Goal: Transaction & Acquisition: Purchase product/service

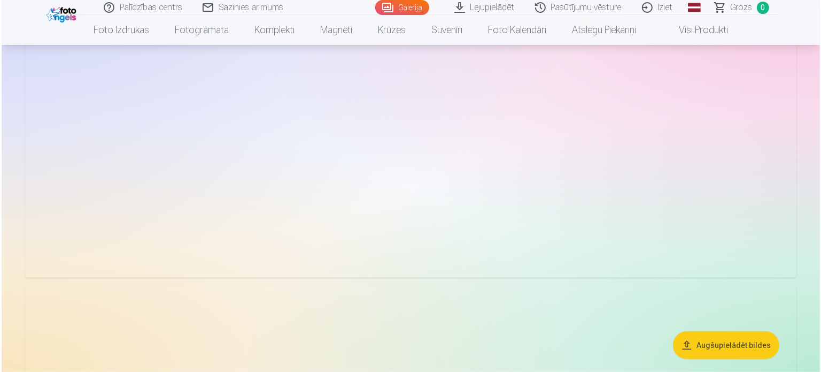
scroll to position [374, 0]
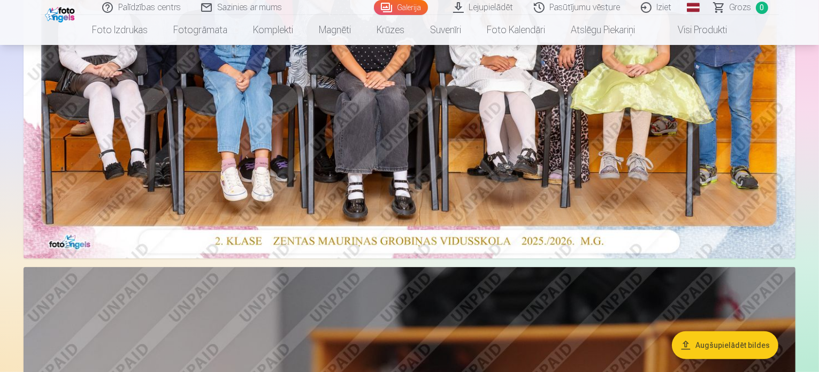
click at [537, 160] on img at bounding box center [410, 0] width 772 height 515
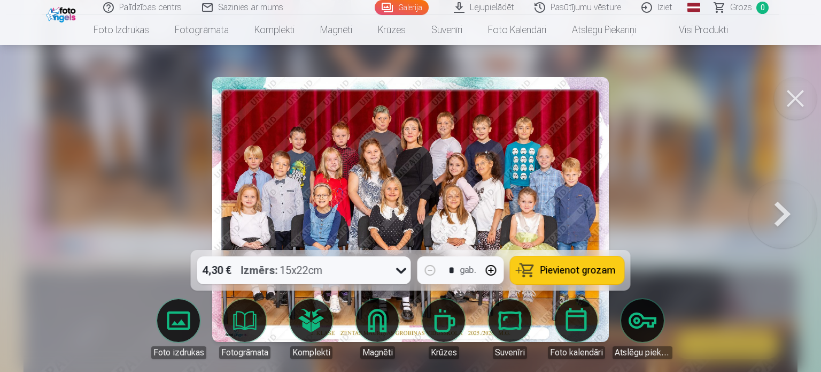
click at [402, 270] on icon at bounding box center [401, 270] width 17 height 17
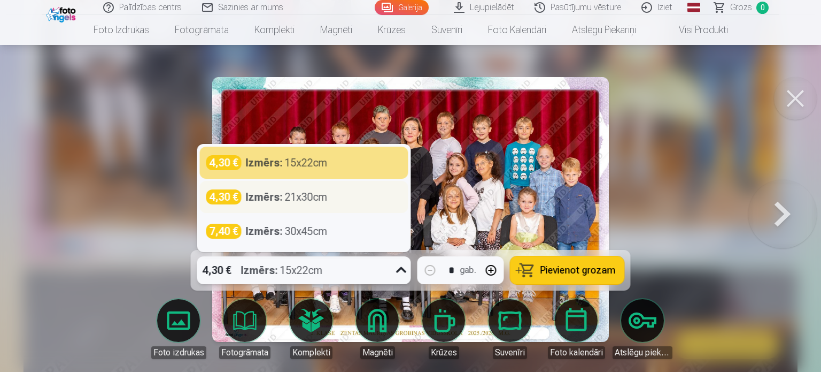
click at [318, 196] on div "Izmērs : 21x30cm" at bounding box center [287, 196] width 82 height 15
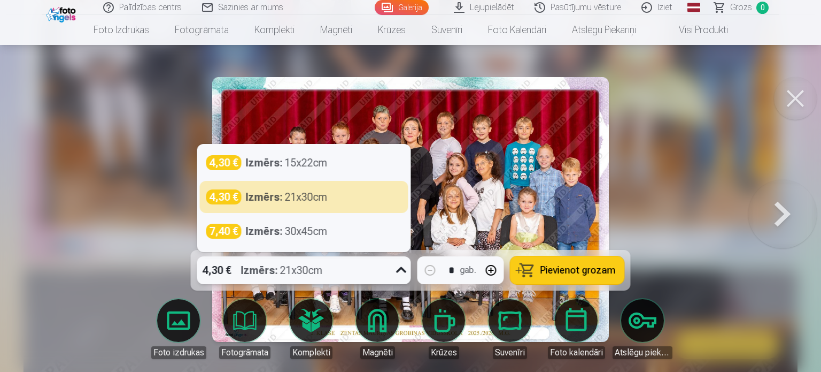
click at [398, 272] on icon at bounding box center [401, 270] width 17 height 17
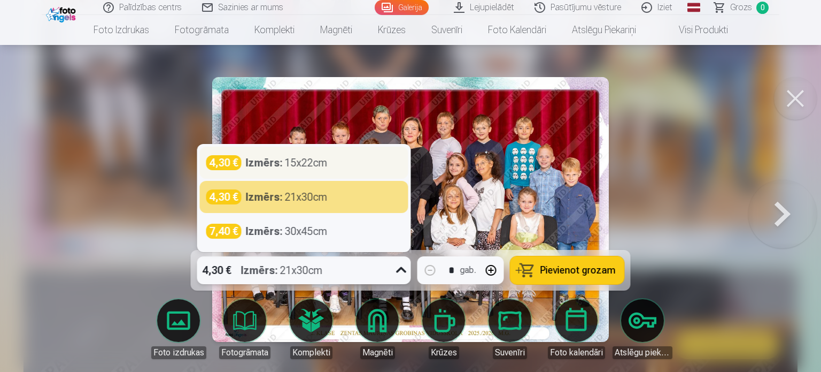
click at [326, 170] on div "Izmērs : 15x22cm" at bounding box center [287, 162] width 82 height 15
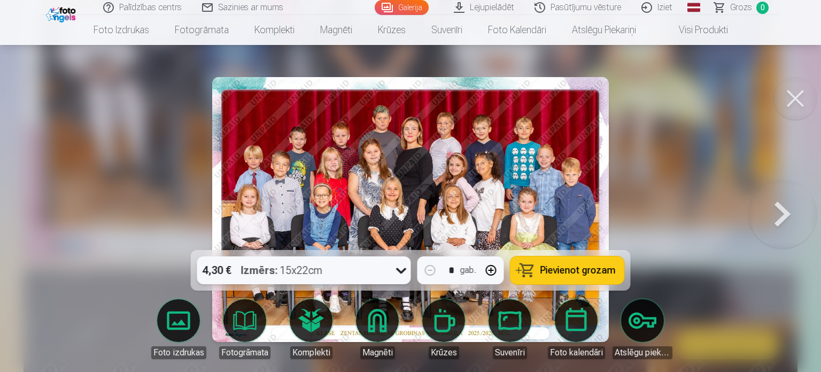
click at [398, 272] on icon at bounding box center [401, 270] width 17 height 17
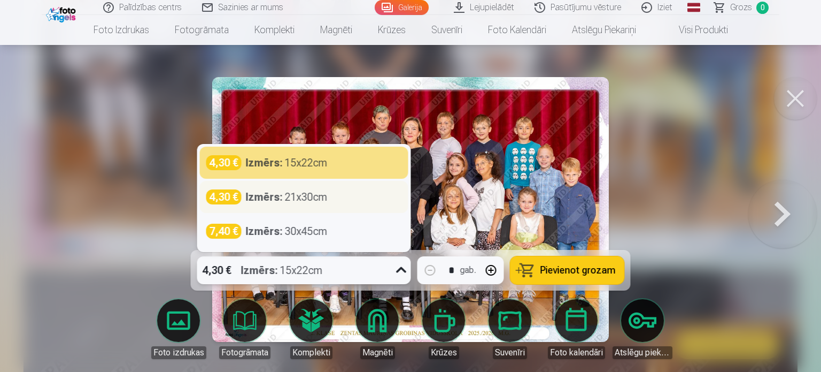
click at [328, 194] on div "4,30 € Izmērs : 21x30cm" at bounding box center [304, 196] width 196 height 15
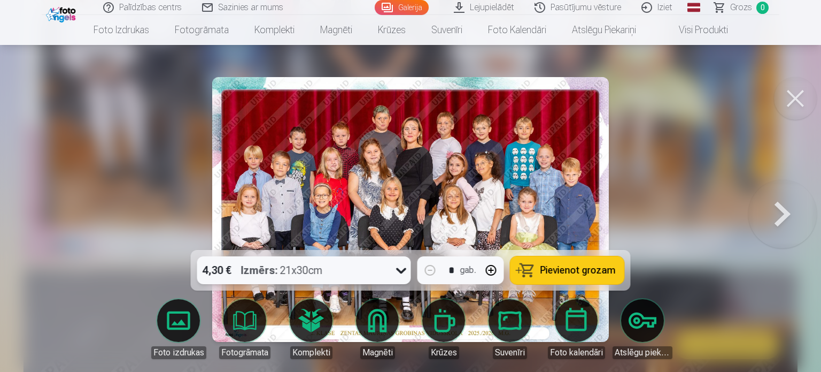
click at [563, 268] on span "Pievienot grozam" at bounding box center [578, 270] width 75 height 10
click at [775, 203] on button at bounding box center [783, 209] width 68 height 59
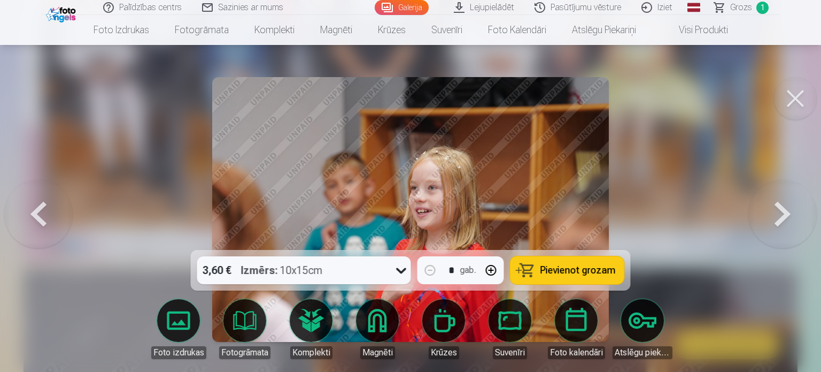
click at [771, 222] on button at bounding box center [783, 209] width 68 height 59
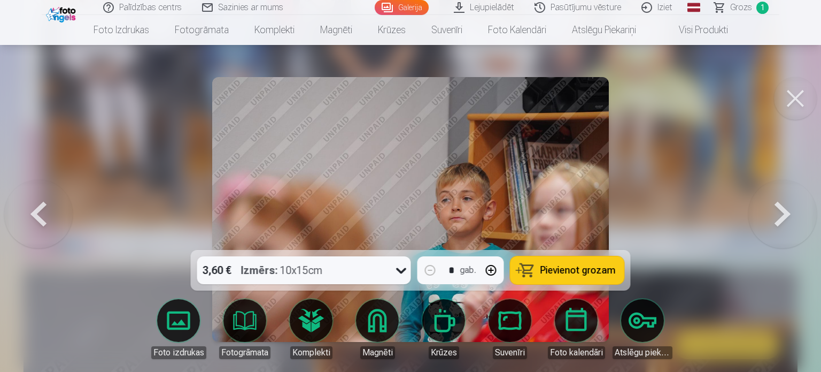
click at [771, 222] on button at bounding box center [783, 209] width 68 height 59
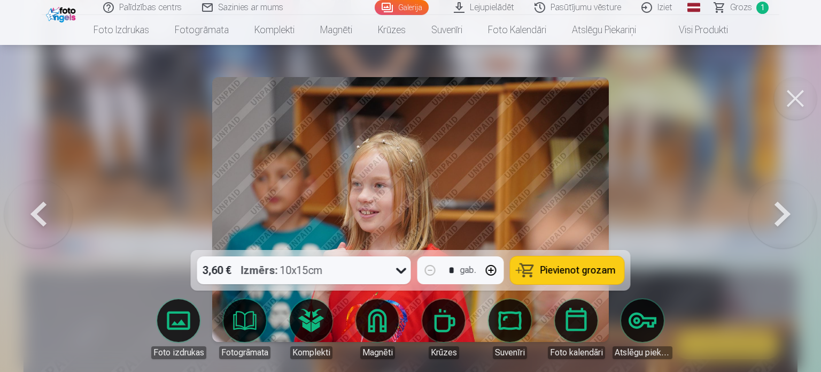
click at [778, 237] on button at bounding box center [783, 209] width 68 height 59
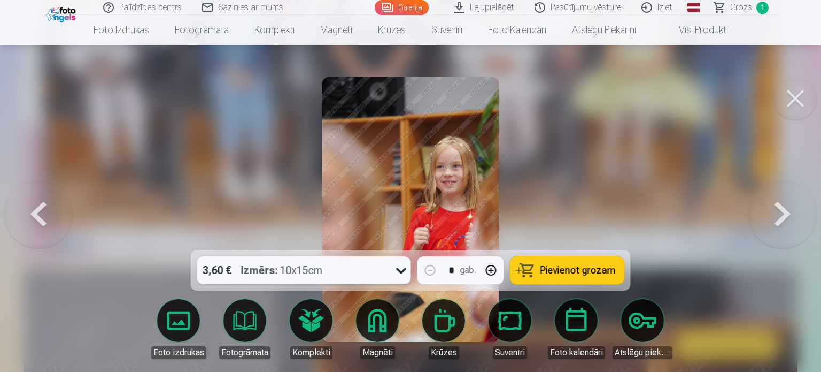
click at [778, 237] on button at bounding box center [783, 209] width 68 height 59
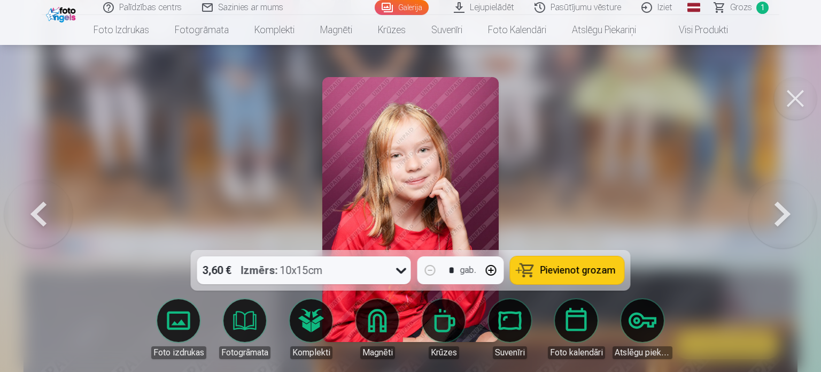
click at [402, 275] on icon at bounding box center [401, 270] width 17 height 17
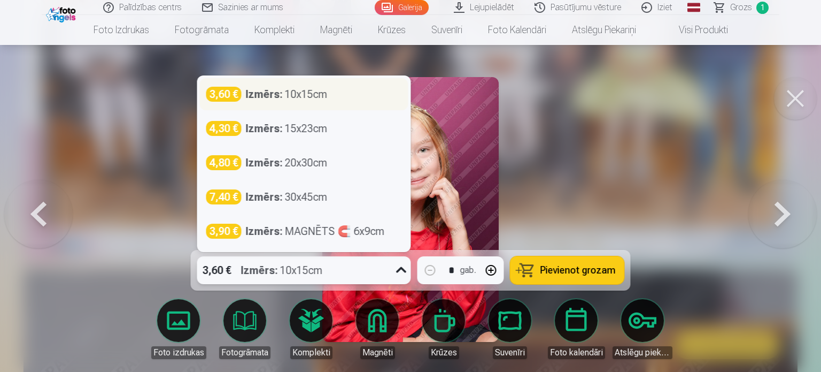
click at [319, 99] on div "Izmērs : 10x15cm" at bounding box center [287, 94] width 82 height 15
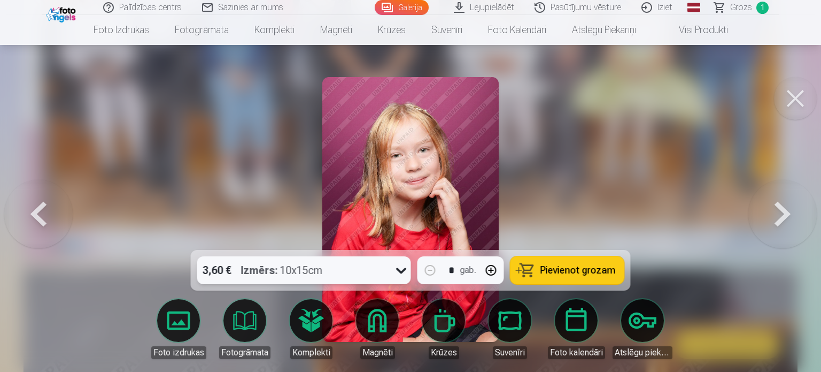
click at [579, 272] on span "Pievienot grozam" at bounding box center [578, 270] width 75 height 10
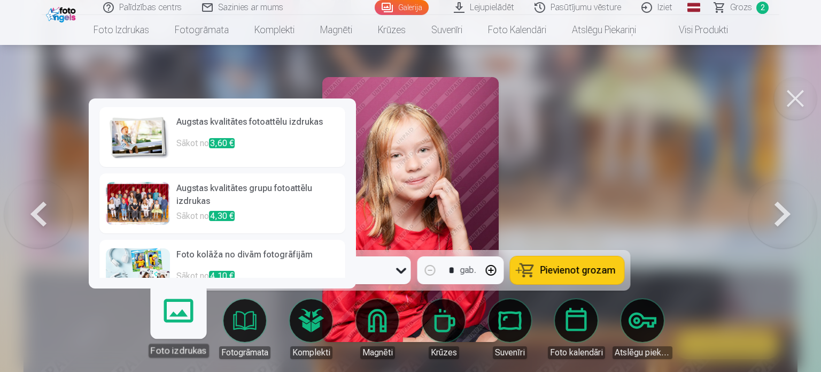
click at [175, 316] on link "Foto izdrukas" at bounding box center [178, 324] width 66 height 66
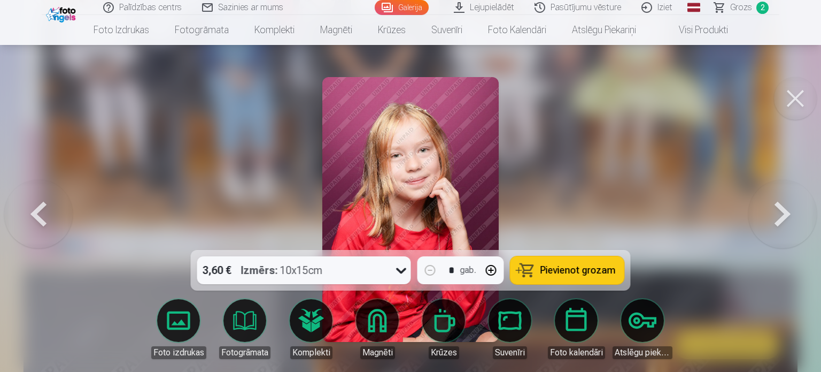
click at [74, 89] on div at bounding box center [410, 186] width 821 height 372
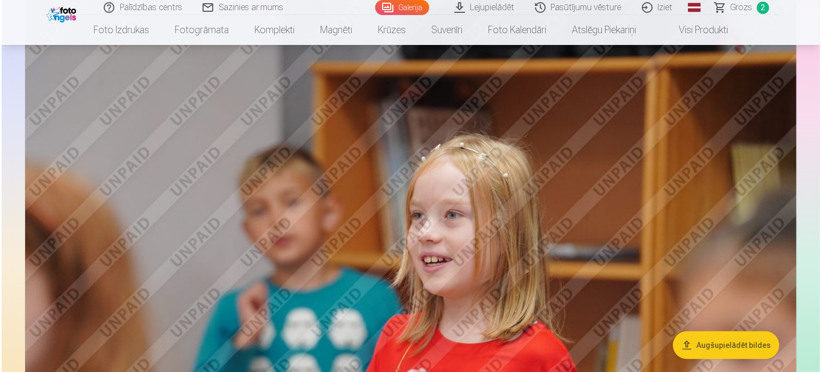
scroll to position [642, 0]
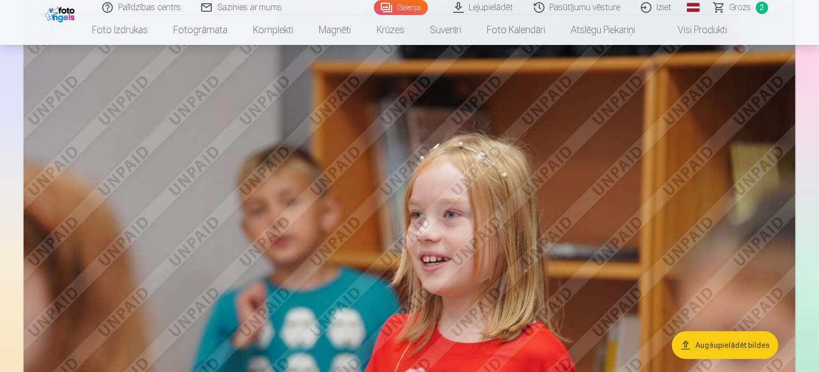
click at [601, 237] on img at bounding box center [410, 256] width 772 height 514
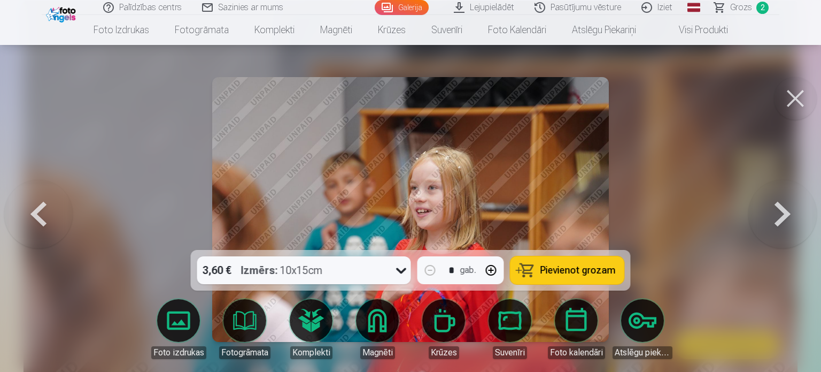
click at [764, 209] on button at bounding box center [783, 209] width 68 height 59
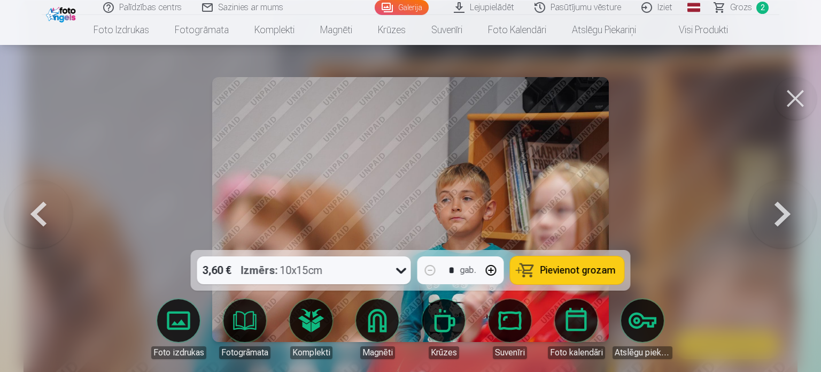
click at [764, 209] on button at bounding box center [783, 209] width 68 height 59
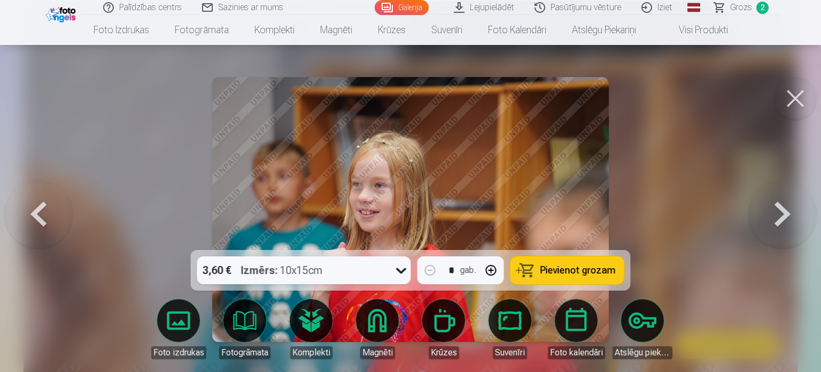
click at [764, 209] on button at bounding box center [783, 209] width 68 height 59
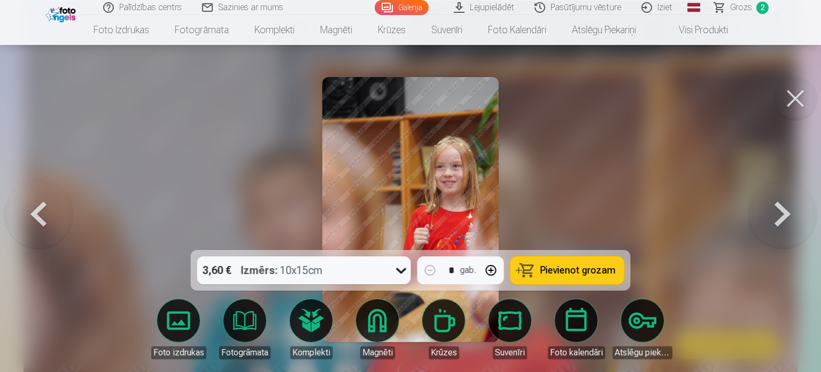
click at [764, 209] on button at bounding box center [783, 209] width 68 height 59
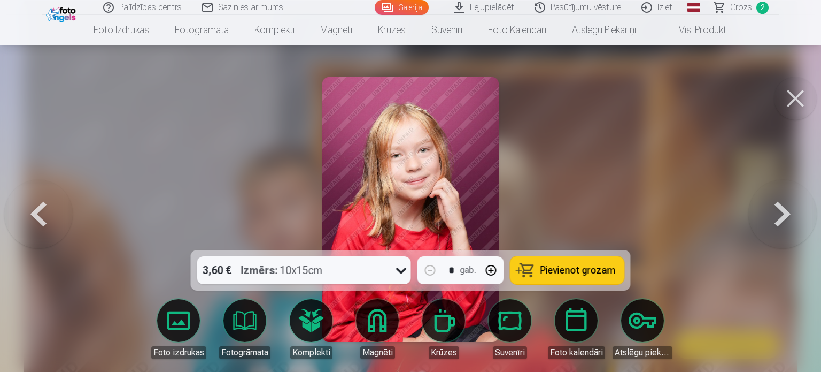
click at [764, 209] on button at bounding box center [783, 209] width 68 height 59
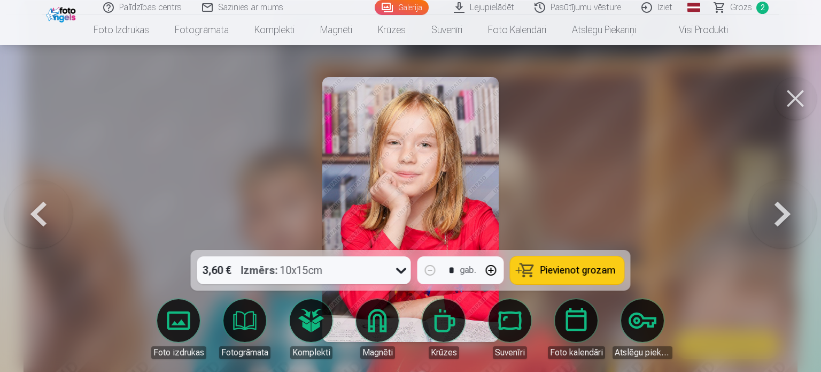
click at [565, 271] on span "Pievienot grozam" at bounding box center [578, 270] width 75 height 10
click at [768, 222] on button at bounding box center [783, 209] width 68 height 59
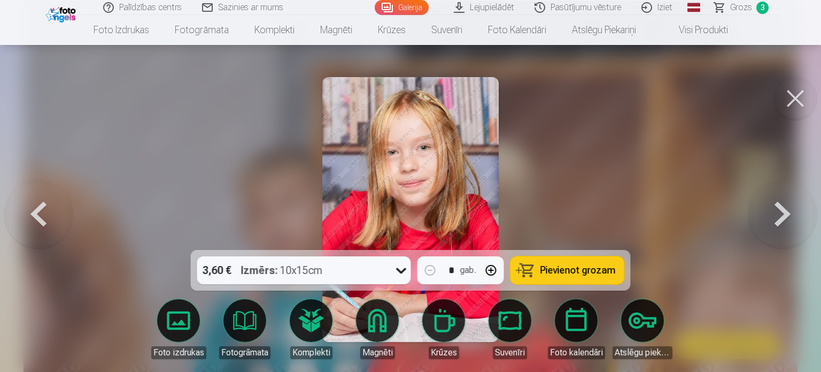
click at [768, 222] on button at bounding box center [783, 209] width 68 height 59
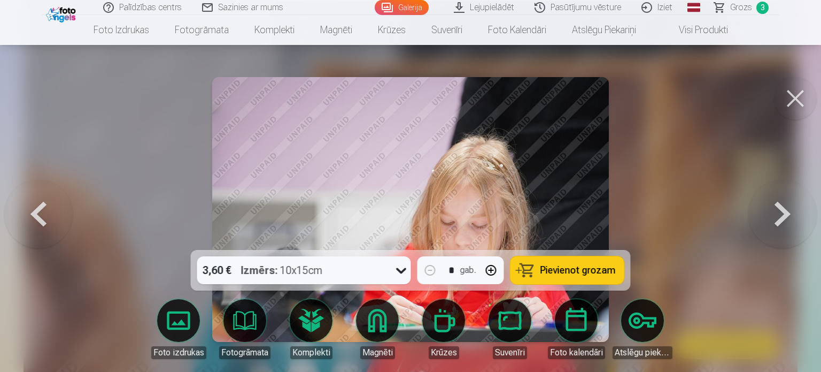
click at [768, 222] on button at bounding box center [783, 209] width 68 height 59
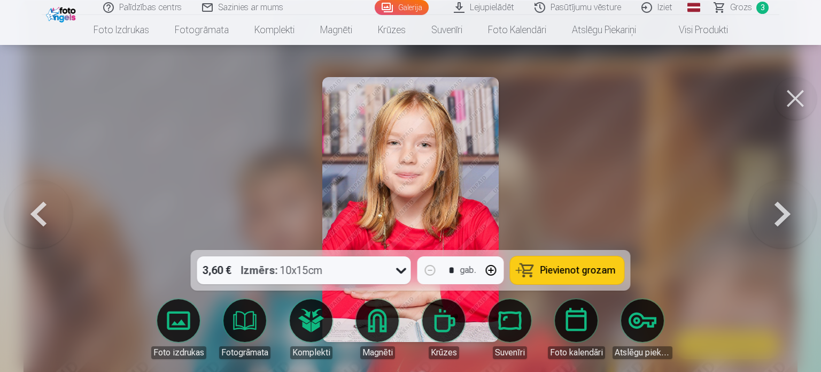
click at [770, 221] on button at bounding box center [783, 209] width 68 height 59
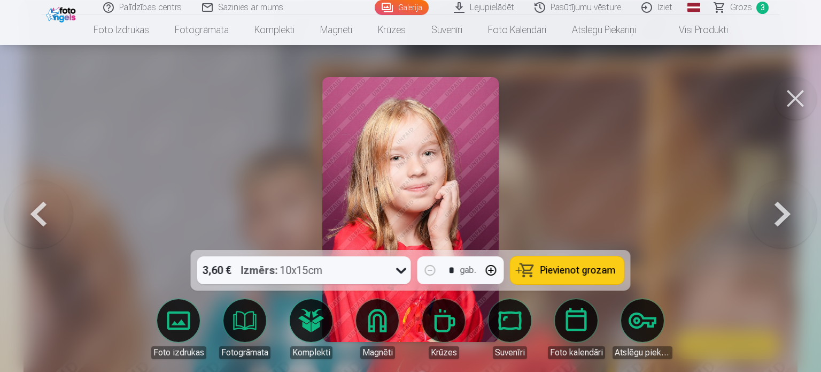
click at [770, 221] on button at bounding box center [783, 209] width 68 height 59
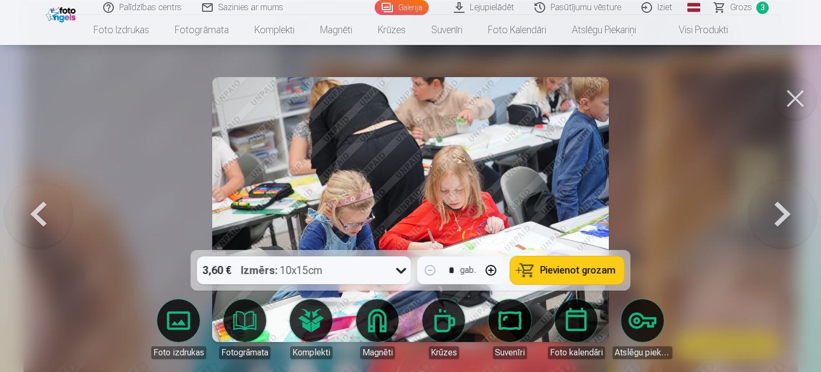
click at [770, 221] on button at bounding box center [783, 209] width 68 height 59
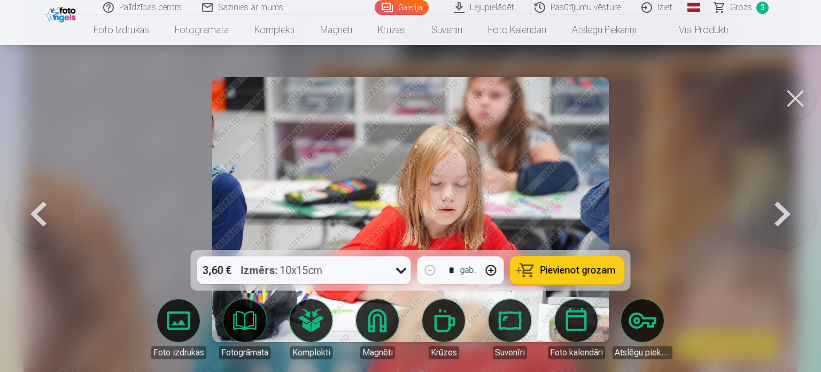
click at [770, 221] on button at bounding box center [783, 209] width 68 height 59
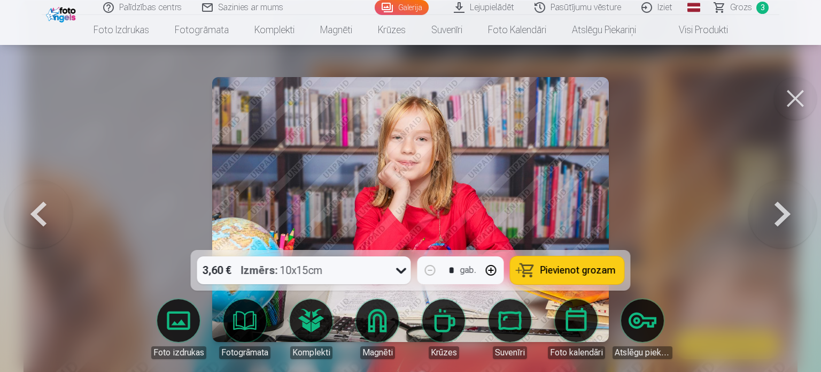
click at [565, 262] on button "Pievienot grozam" at bounding box center [568, 270] width 114 height 28
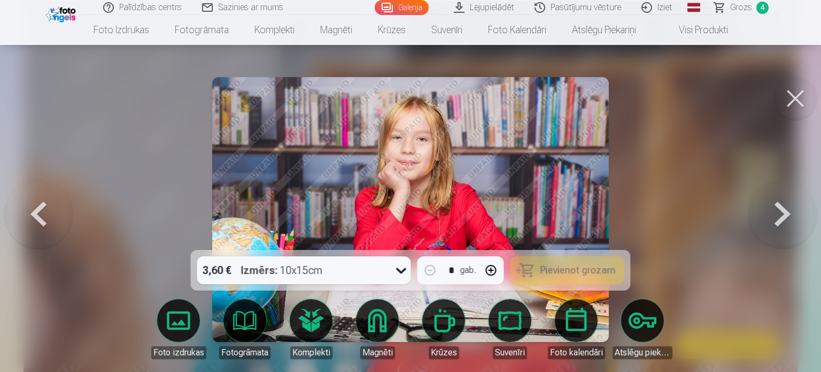
click at [772, 208] on button at bounding box center [783, 209] width 68 height 59
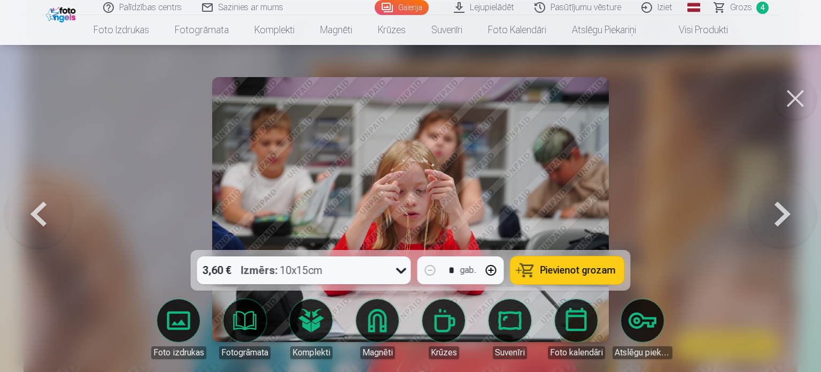
click at [772, 208] on button at bounding box center [783, 209] width 68 height 59
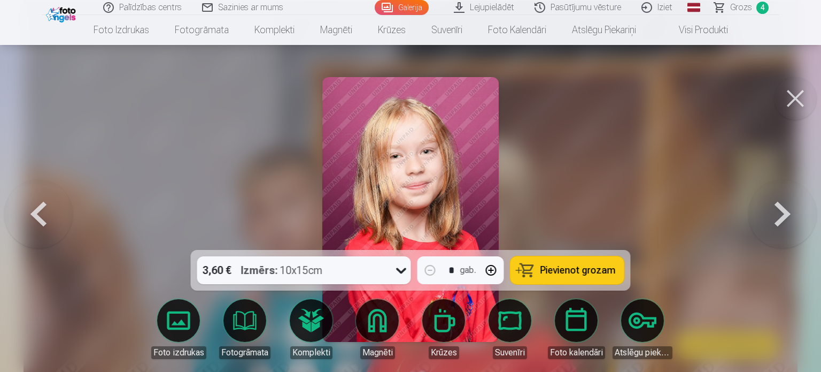
click at [772, 208] on button at bounding box center [783, 209] width 68 height 59
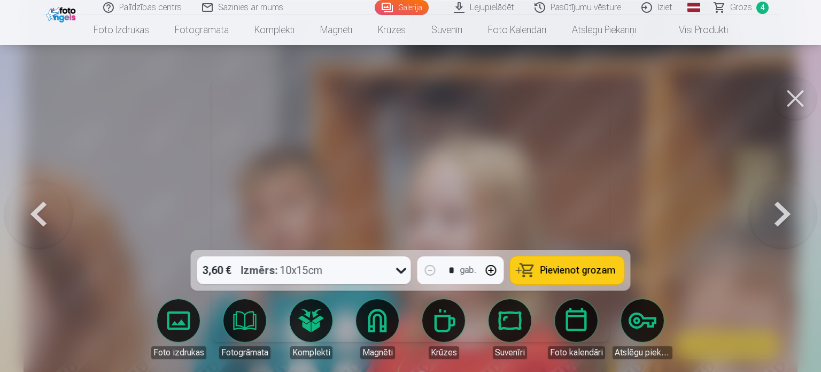
click at [772, 208] on button at bounding box center [783, 209] width 68 height 59
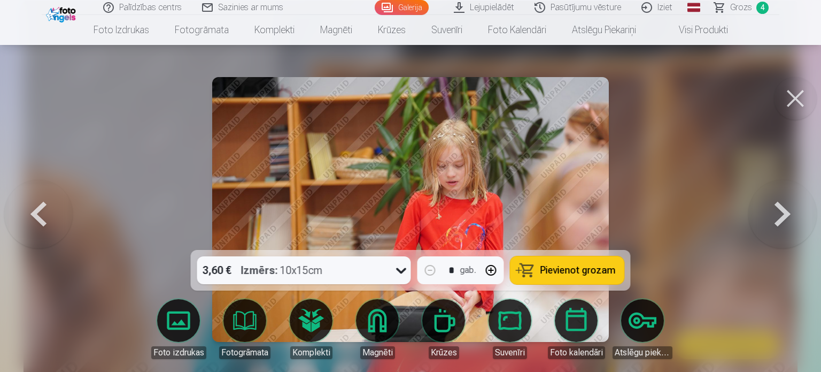
click at [772, 208] on button at bounding box center [783, 209] width 68 height 59
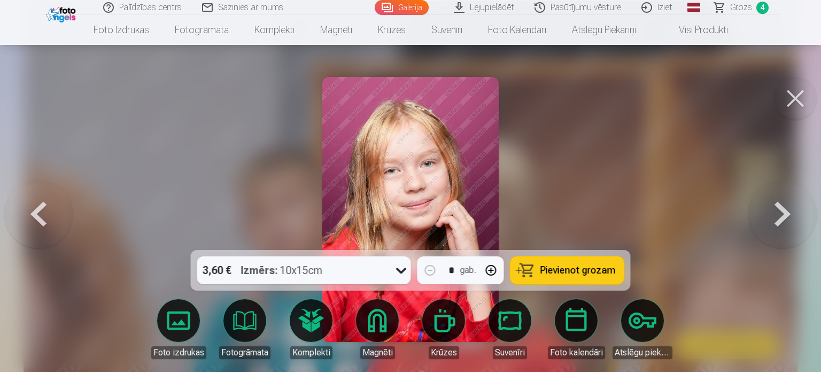
click at [772, 208] on button at bounding box center [783, 209] width 68 height 59
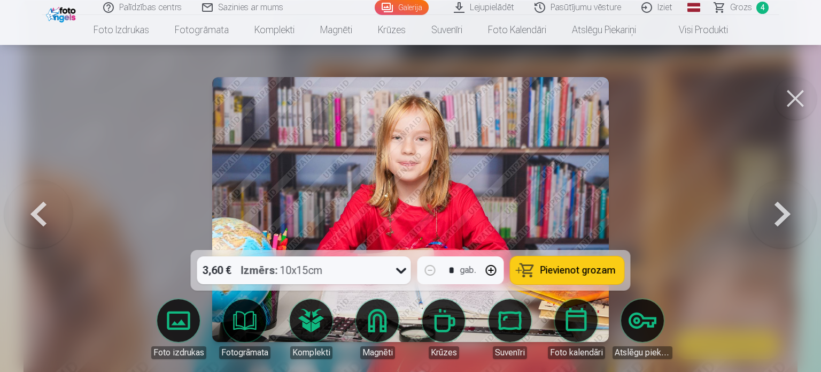
click at [772, 208] on button at bounding box center [783, 209] width 68 height 59
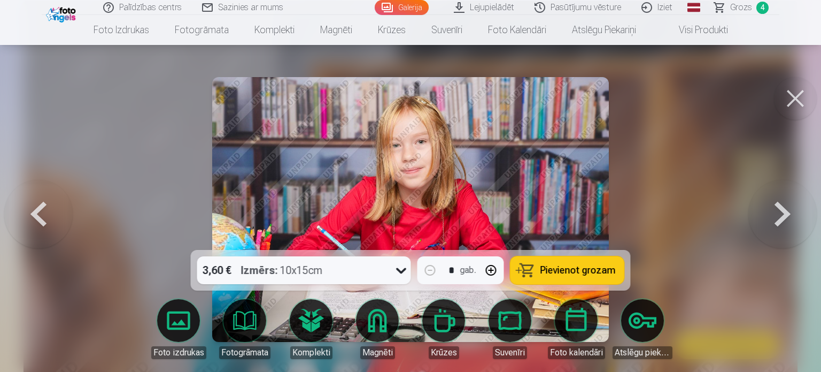
click at [772, 208] on button at bounding box center [783, 209] width 68 height 59
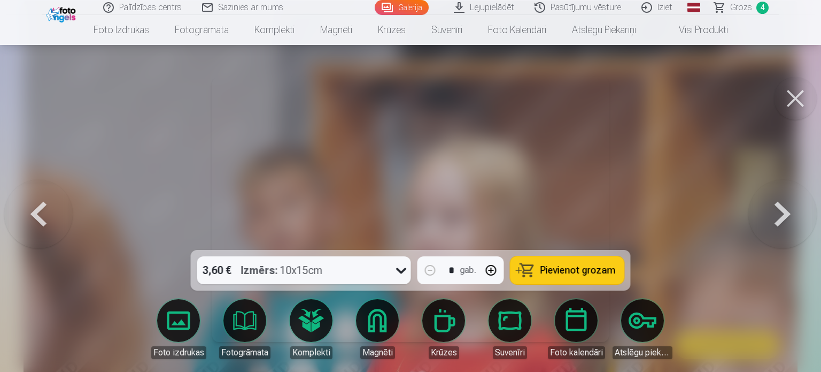
click at [772, 208] on button at bounding box center [783, 209] width 68 height 59
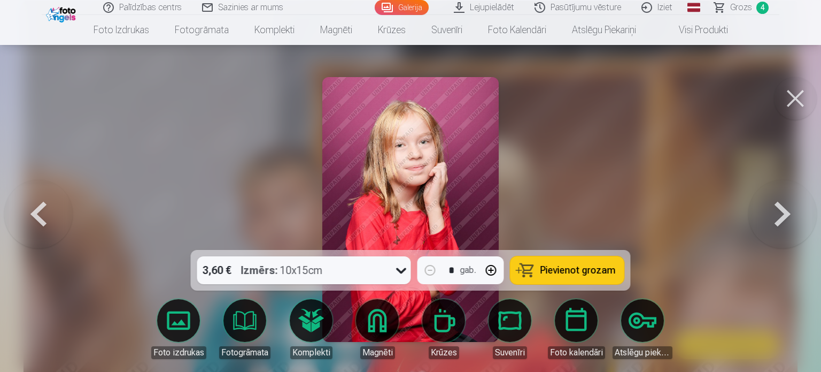
click at [782, 222] on button at bounding box center [783, 209] width 68 height 59
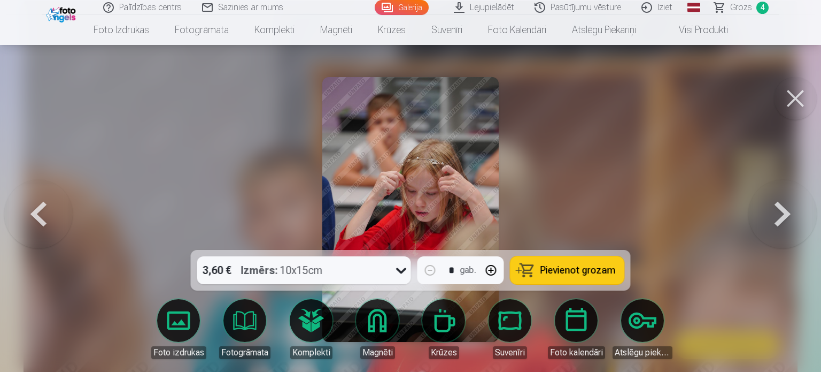
click at [782, 222] on button at bounding box center [783, 209] width 68 height 59
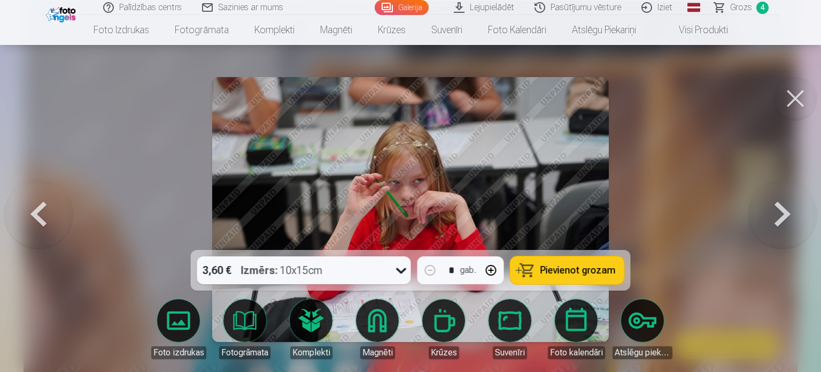
click at [782, 222] on button at bounding box center [783, 209] width 68 height 59
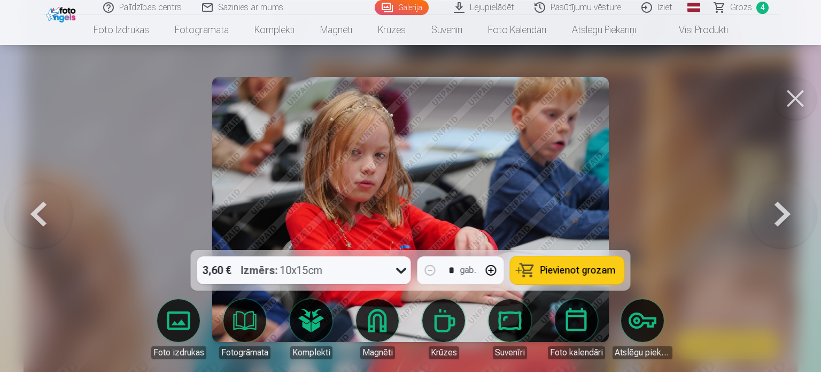
click at [782, 222] on button at bounding box center [783, 209] width 68 height 59
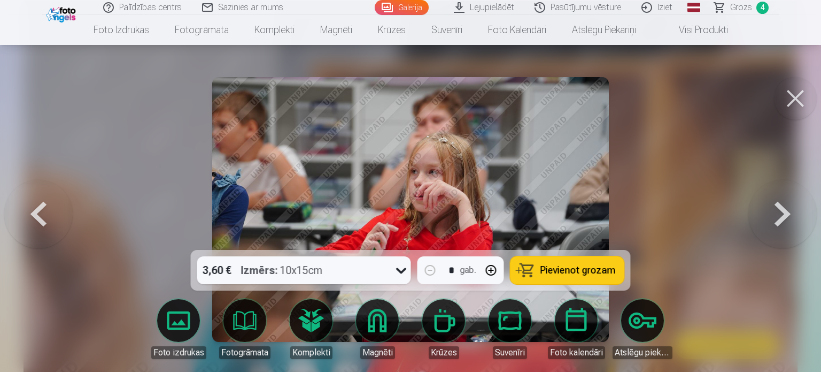
click at [782, 222] on button at bounding box center [783, 209] width 68 height 59
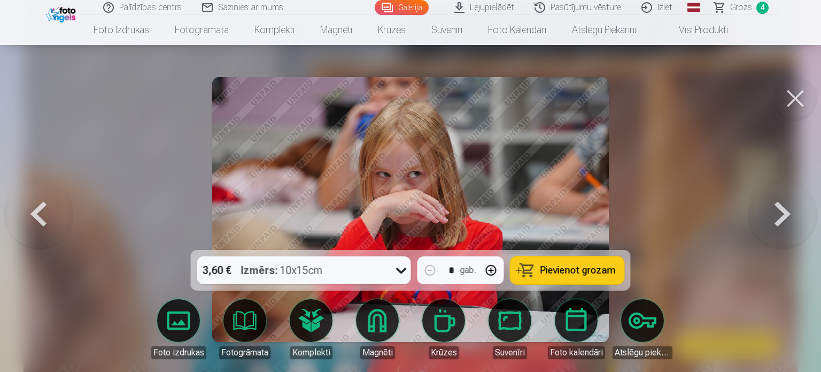
click at [782, 222] on button at bounding box center [783, 209] width 68 height 59
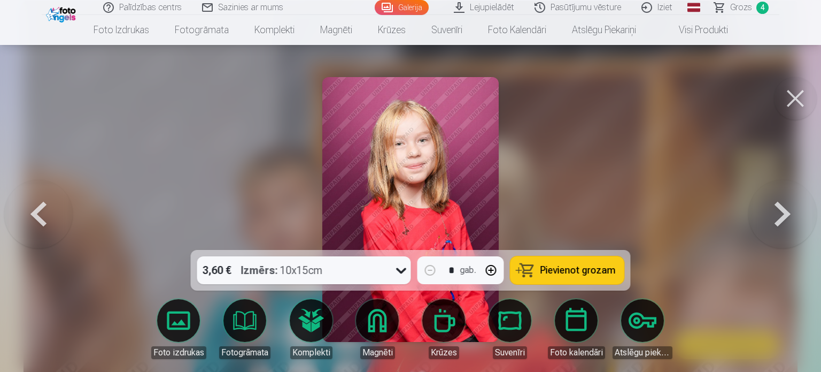
click at [782, 222] on button at bounding box center [783, 209] width 68 height 59
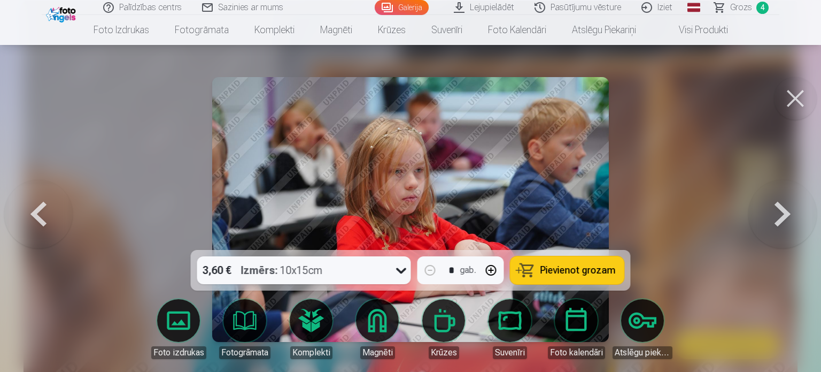
click at [782, 222] on button at bounding box center [783, 209] width 68 height 59
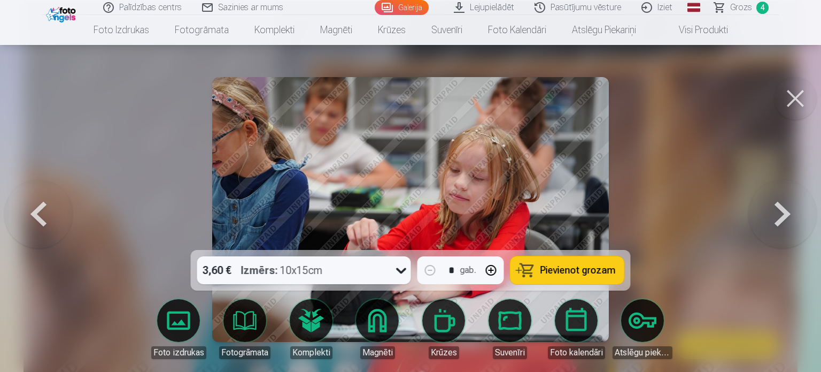
click at [782, 222] on button at bounding box center [783, 209] width 68 height 59
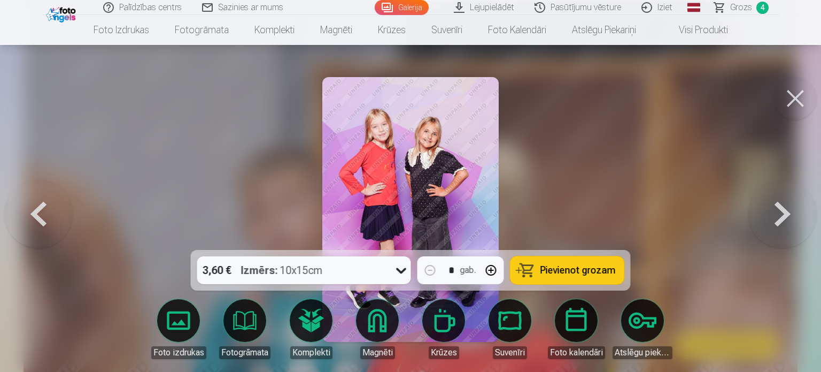
click at [547, 268] on span "Pievienot grozam" at bounding box center [578, 270] width 75 height 10
click at [784, 211] on button at bounding box center [783, 209] width 68 height 59
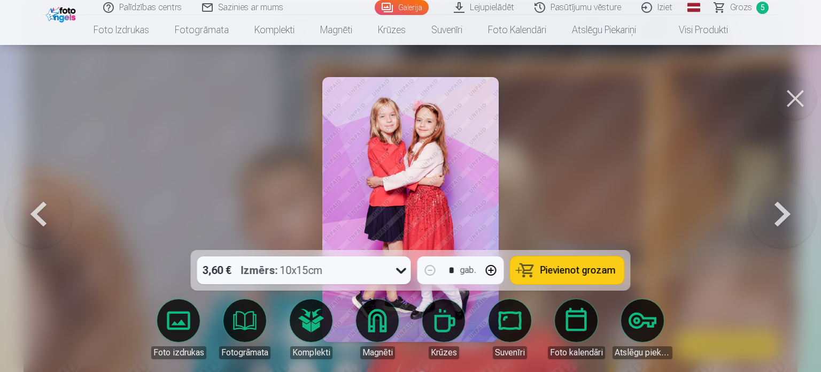
click at [562, 265] on span "Pievienot grozam" at bounding box center [578, 270] width 75 height 10
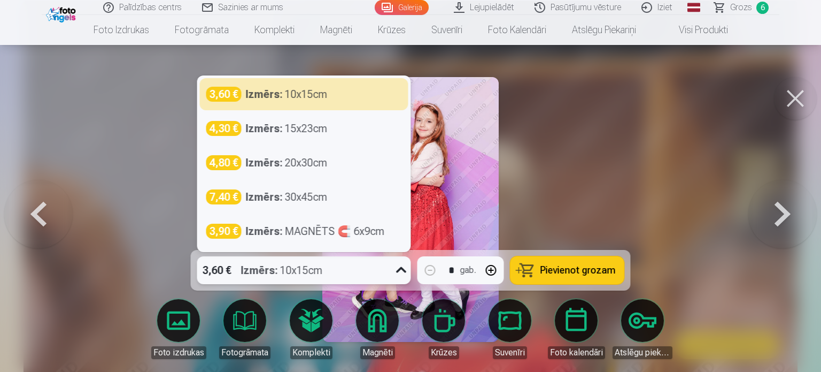
click at [400, 263] on icon at bounding box center [401, 270] width 17 height 17
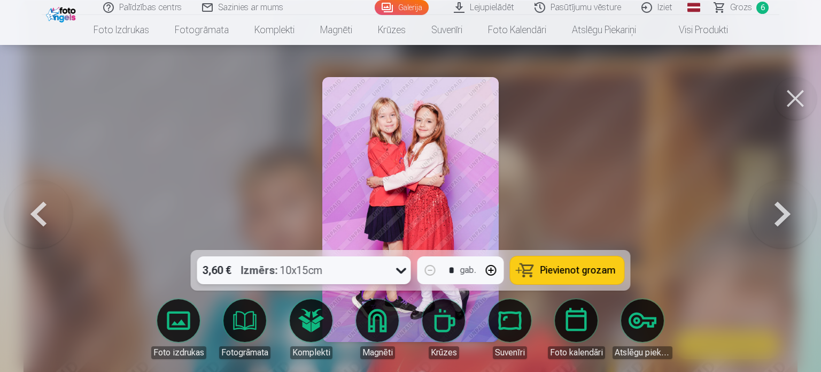
click at [401, 264] on icon at bounding box center [401, 270] width 17 height 17
click at [787, 209] on button at bounding box center [783, 209] width 68 height 59
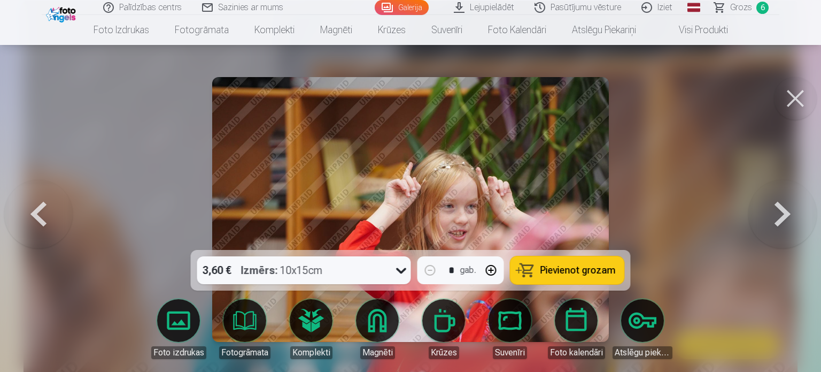
click at [787, 209] on button at bounding box center [783, 209] width 68 height 59
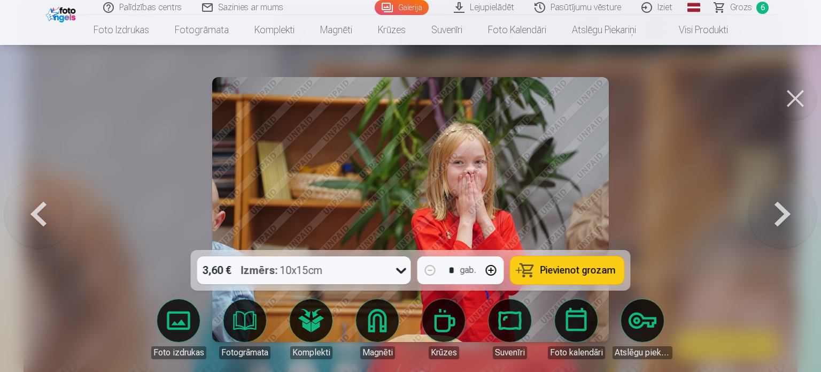
click at [787, 209] on button at bounding box center [783, 209] width 68 height 59
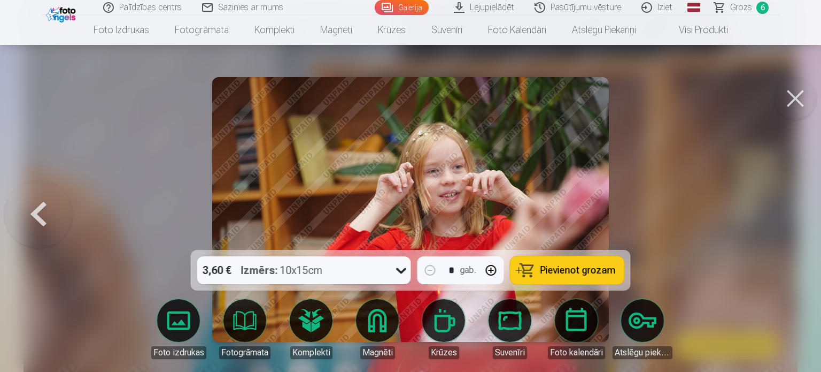
click at [787, 209] on div at bounding box center [410, 186] width 821 height 372
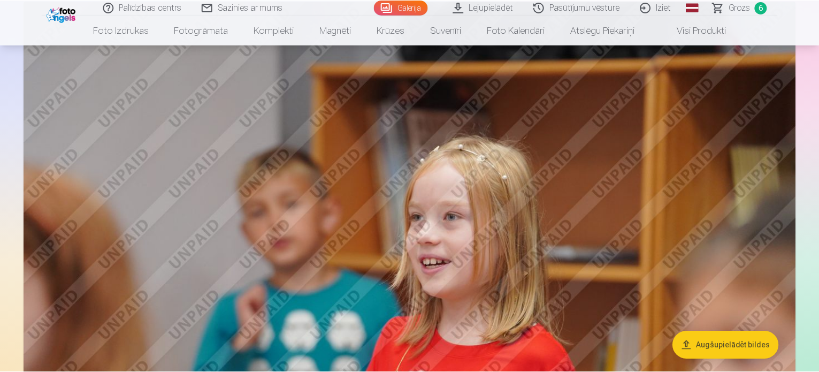
scroll to position [640, 0]
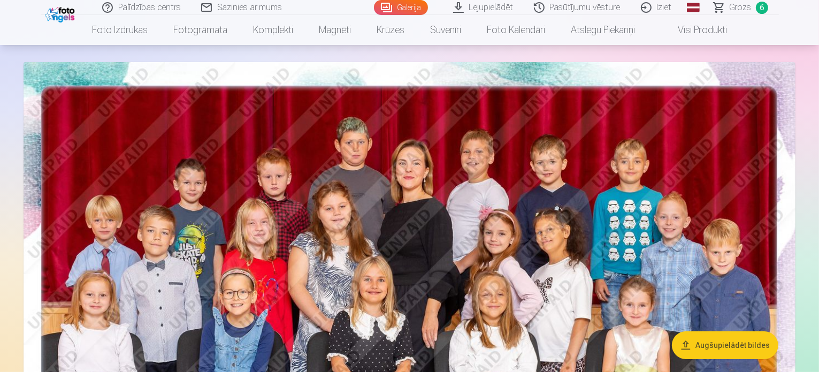
scroll to position [51, 0]
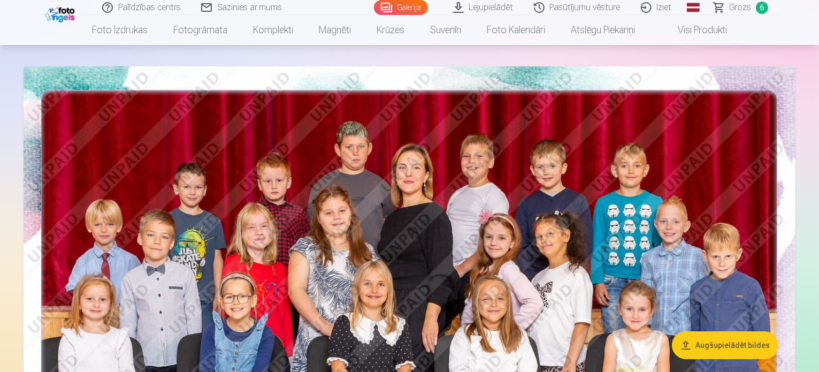
click at [744, 6] on span "Grozs" at bounding box center [740, 7] width 22 height 13
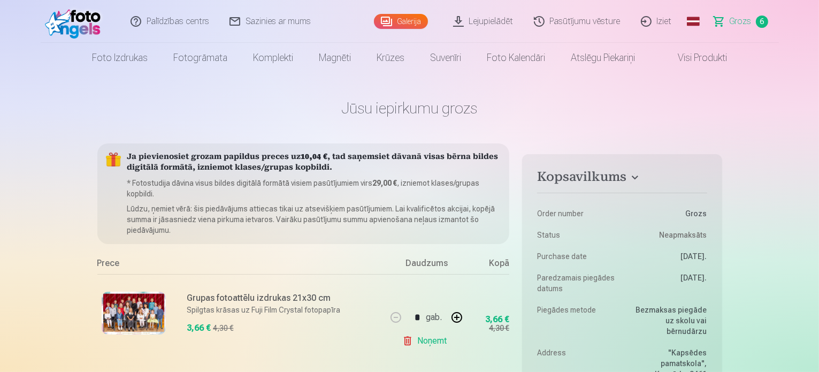
click at [409, 21] on link "Galerija" at bounding box center [401, 21] width 54 height 15
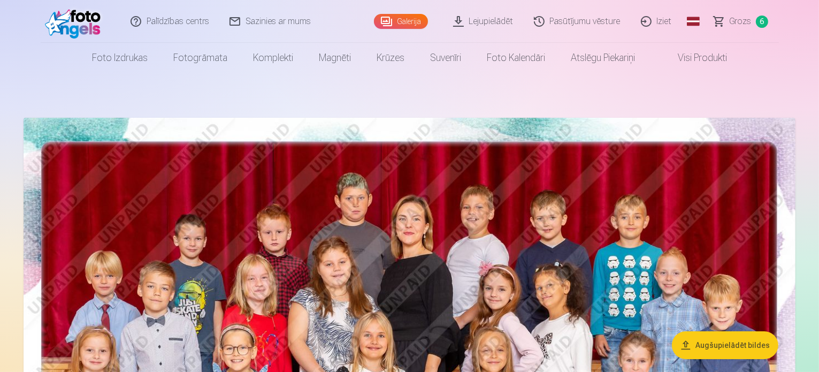
click at [406, 24] on link "Galerija" at bounding box center [401, 21] width 54 height 15
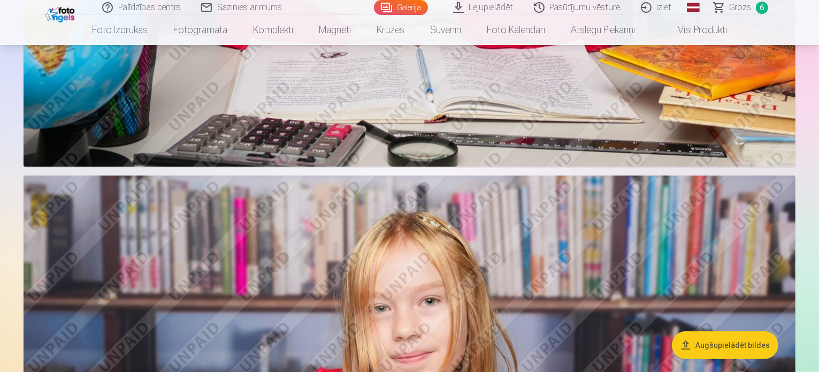
scroll to position [5134, 0]
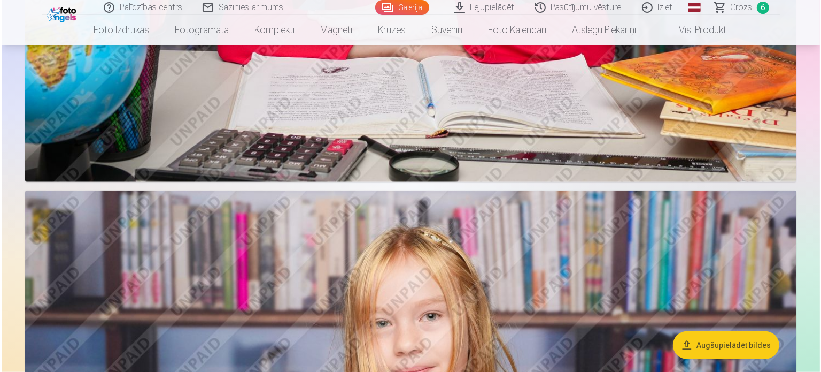
scroll to position [5150, 0]
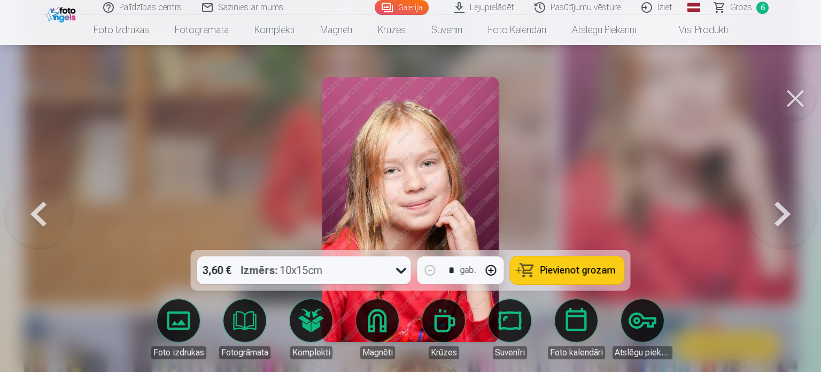
click at [581, 265] on span "Pievienot grozam" at bounding box center [578, 270] width 75 height 10
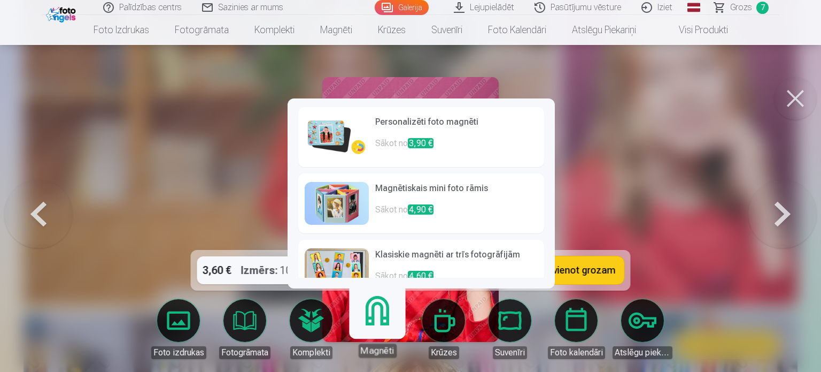
click at [386, 264] on h6 "Klasiskie magnēti ar trīs fotogrāfijām" at bounding box center [456, 258] width 163 height 21
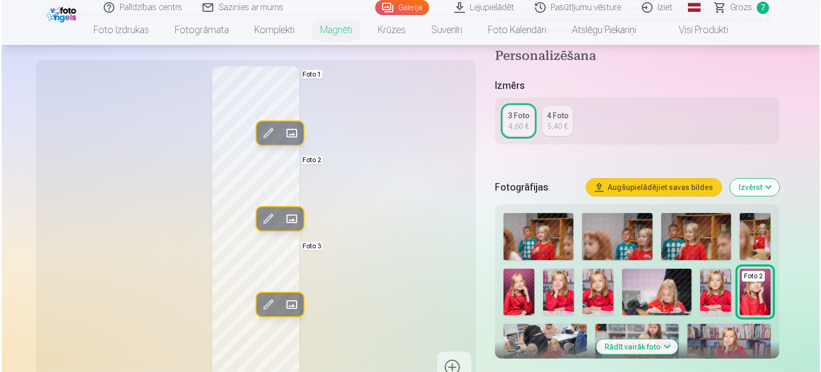
scroll to position [160, 0]
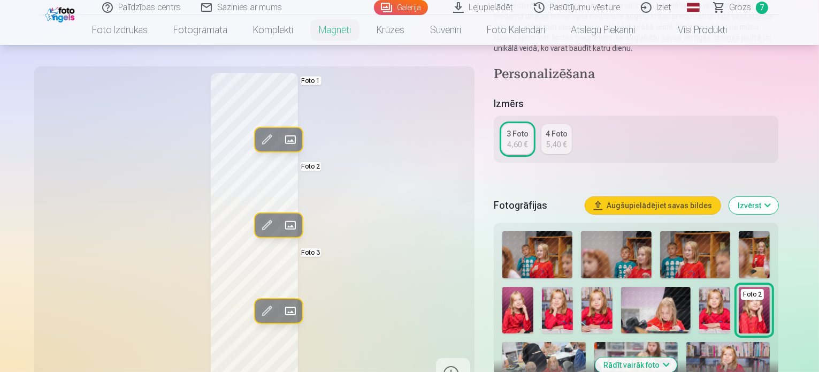
click at [281, 137] on span at bounding box center [289, 139] width 17 height 17
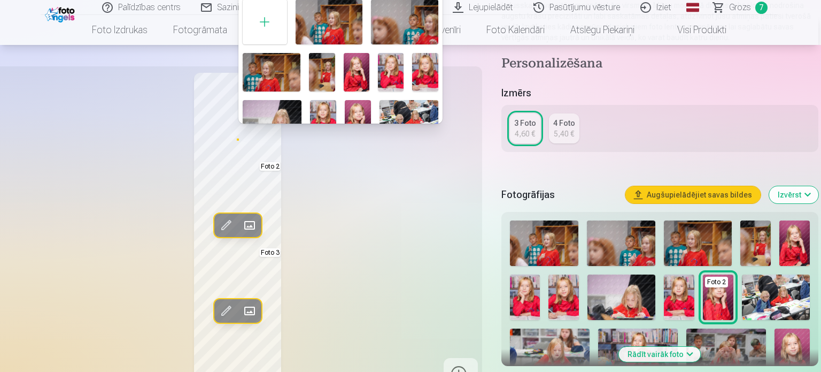
click at [359, 73] on img at bounding box center [357, 72] width 26 height 39
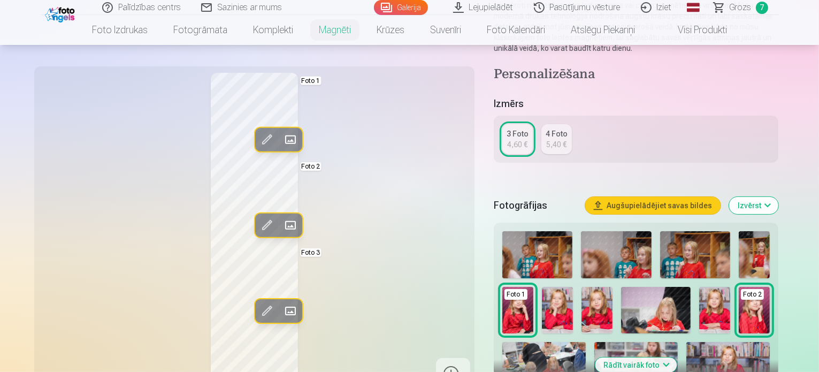
click at [281, 311] on span at bounding box center [289, 310] width 17 height 17
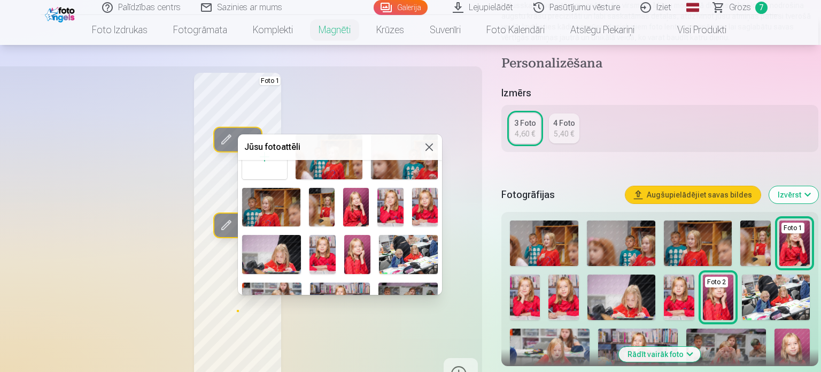
scroll to position [53, 0]
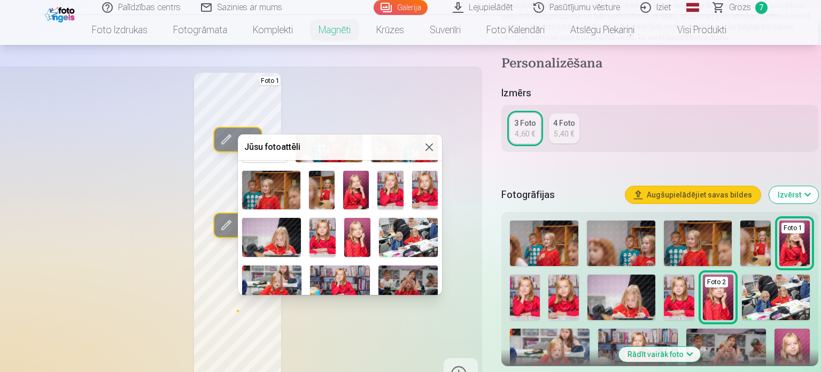
click at [323, 234] on img at bounding box center [323, 237] width 26 height 39
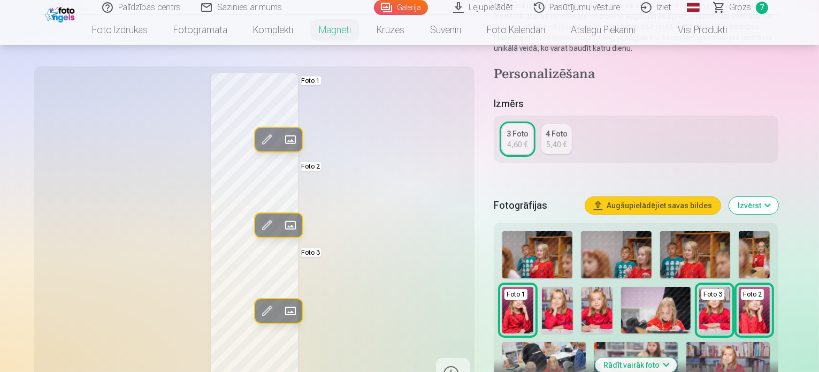
click at [345, 284] on div "Rediģēt foto Aizstāt Foto 1 Rediģēt foto Aizstāt Foto 2 Rediģēt foto Aizstāt Fo…" at bounding box center [254, 231] width 427 height 317
click at [281, 227] on span at bounding box center [289, 225] width 17 height 17
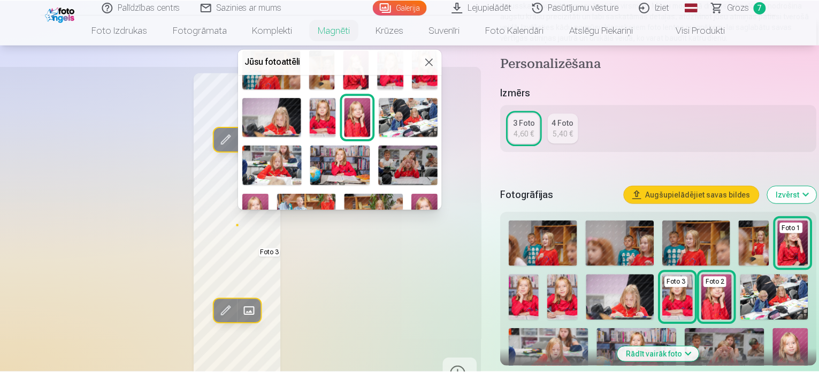
scroll to position [107, 0]
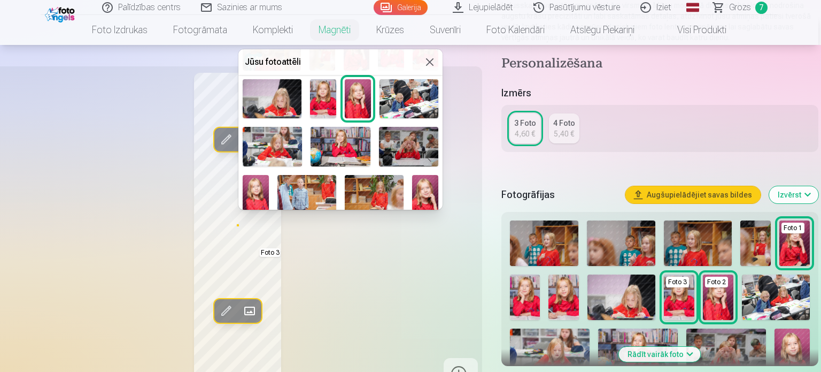
click at [339, 148] on img at bounding box center [340, 147] width 59 height 40
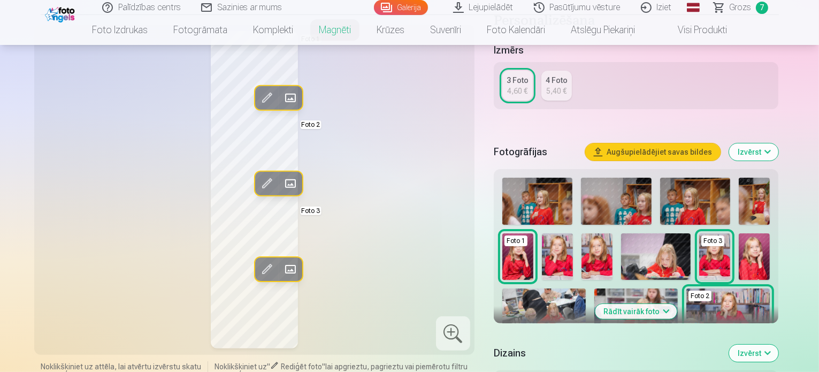
scroll to position [160, 0]
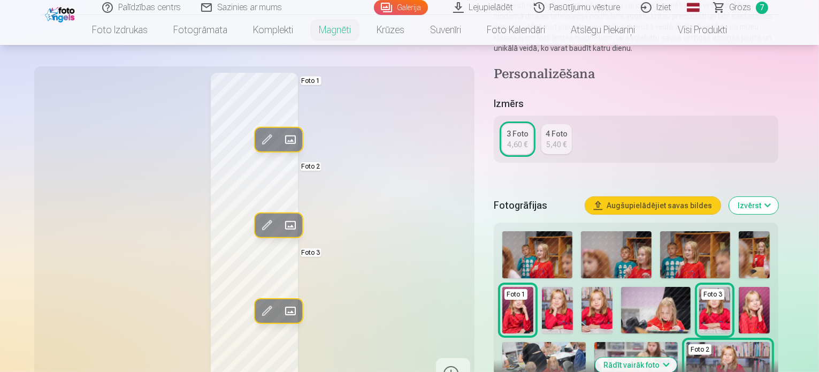
drag, startPoint x: 282, startPoint y: 95, endPoint x: 350, endPoint y: 140, distance: 81.4
click at [350, 140] on div "Rediģēt foto Aizstāt Foto 1 Rediģēt foto Aizstāt Foto 2 Rediģēt foto Aizstāt Fo…" at bounding box center [254, 231] width 427 height 317
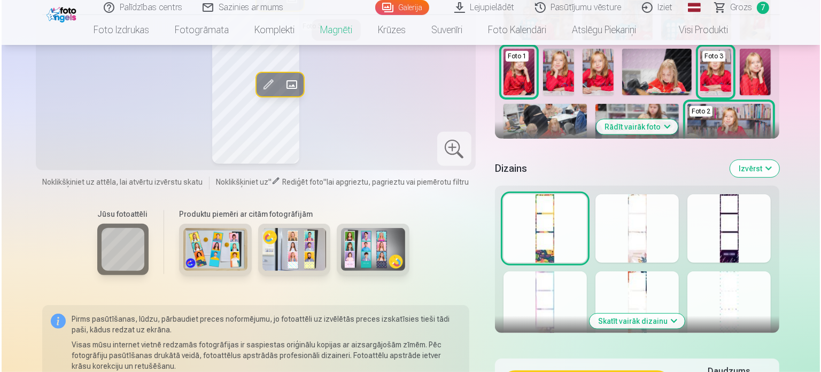
scroll to position [535, 0]
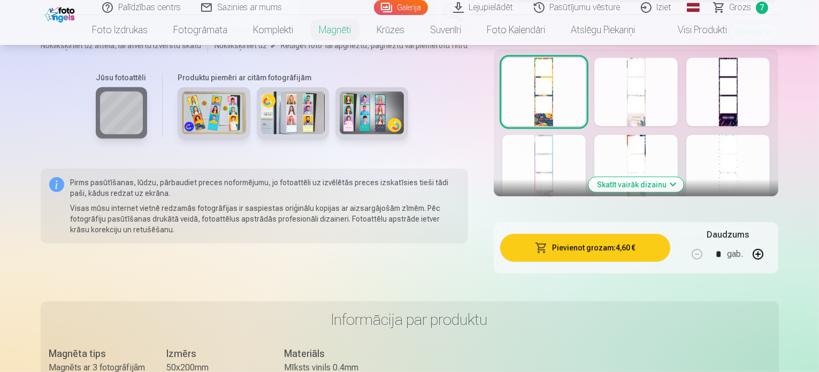
click at [567, 239] on button "Pievienot grozam : 4,60 €" at bounding box center [585, 248] width 171 height 28
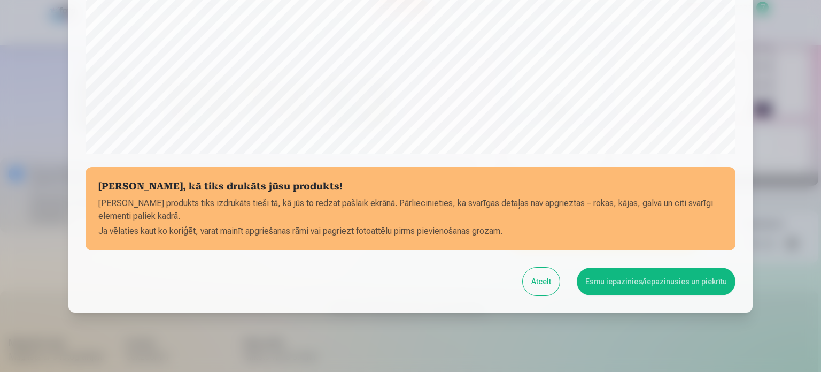
scroll to position [374, 0]
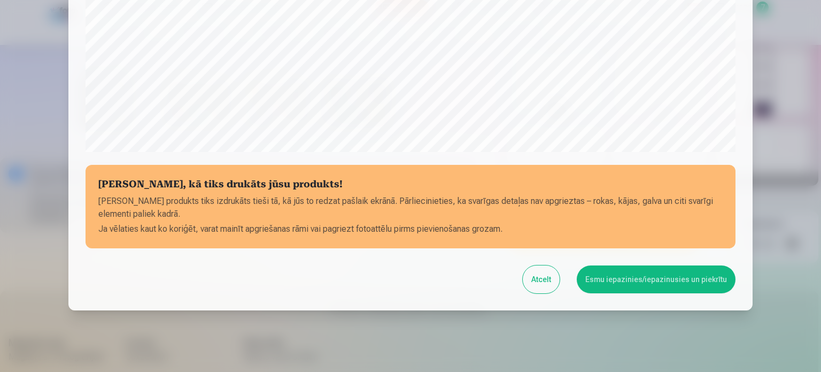
click at [634, 282] on button "Esmu iepazinies/iepazinusies un piekrītu" at bounding box center [656, 279] width 159 height 28
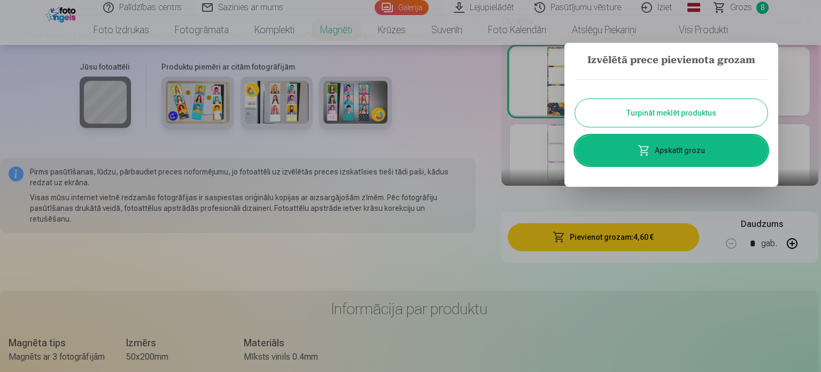
click at [656, 150] on link "Apskatīt grozu" at bounding box center [671, 150] width 193 height 30
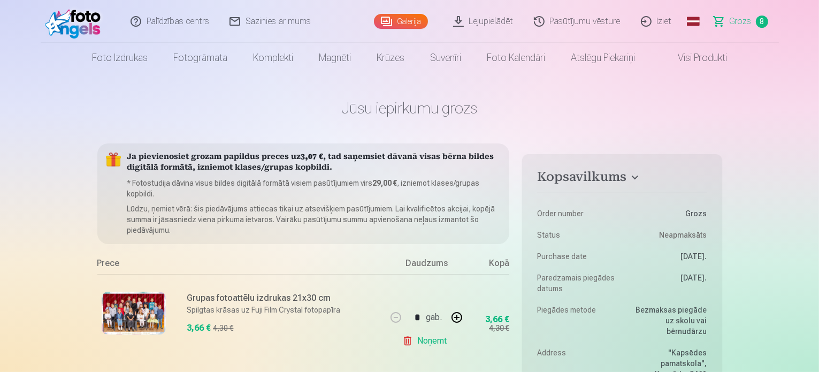
click at [419, 23] on link "Galerija" at bounding box center [401, 21] width 54 height 15
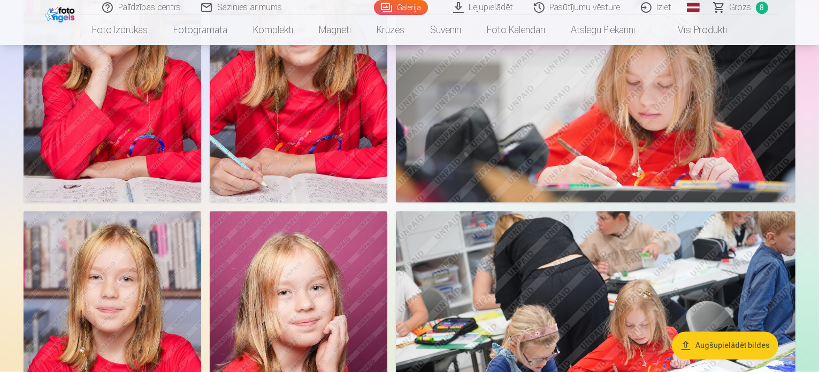
scroll to position [2032, 0]
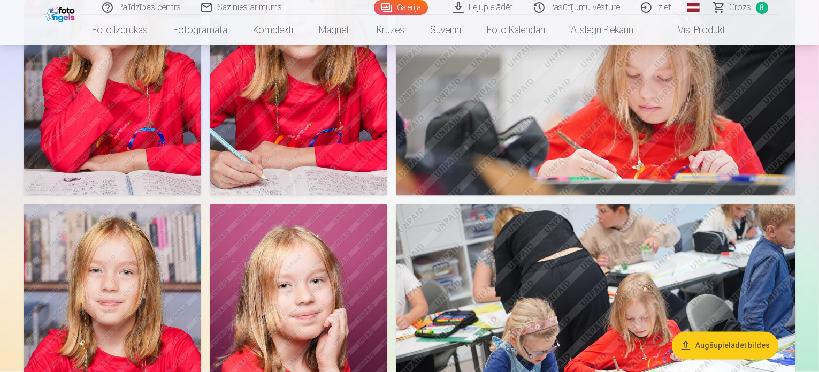
click at [729, 9] on link "Grozs 8" at bounding box center [741, 7] width 75 height 15
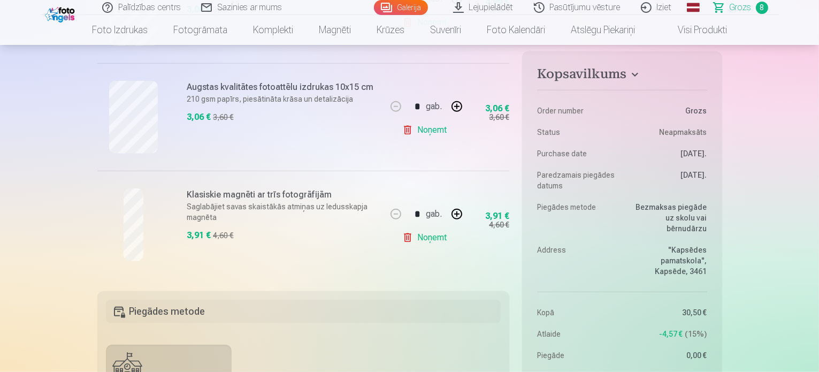
scroll to position [909, 0]
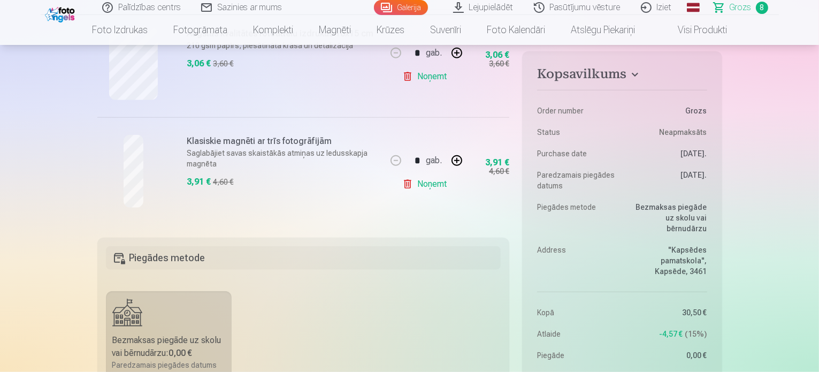
click at [403, 6] on link "Galerija" at bounding box center [401, 7] width 54 height 15
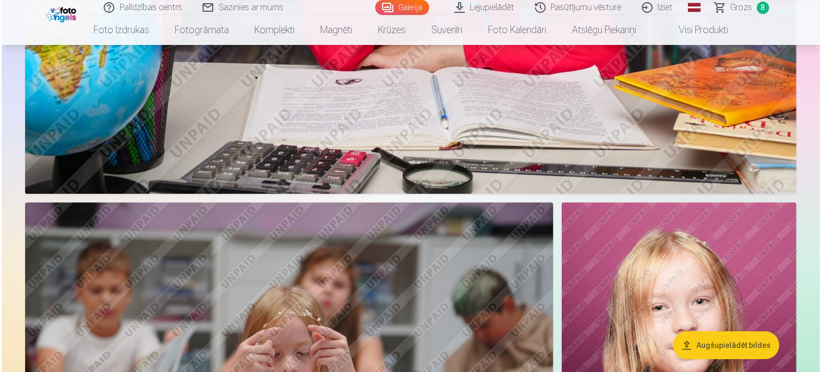
scroll to position [3423, 0]
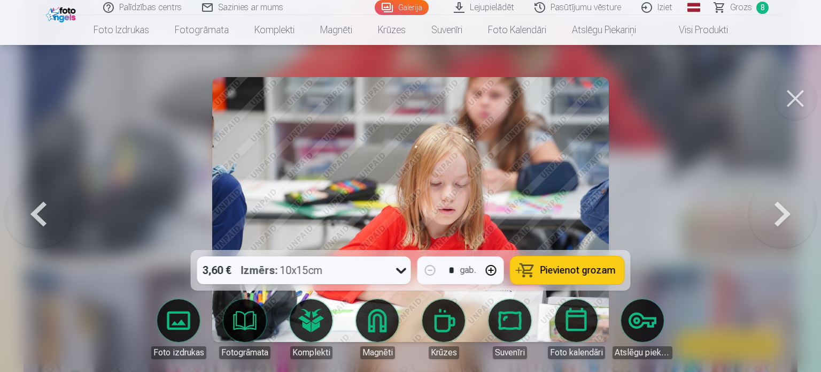
click at [541, 265] on button "Pievienot grozam" at bounding box center [568, 270] width 114 height 28
click at [748, 9] on span "Grozs" at bounding box center [742, 7] width 22 height 13
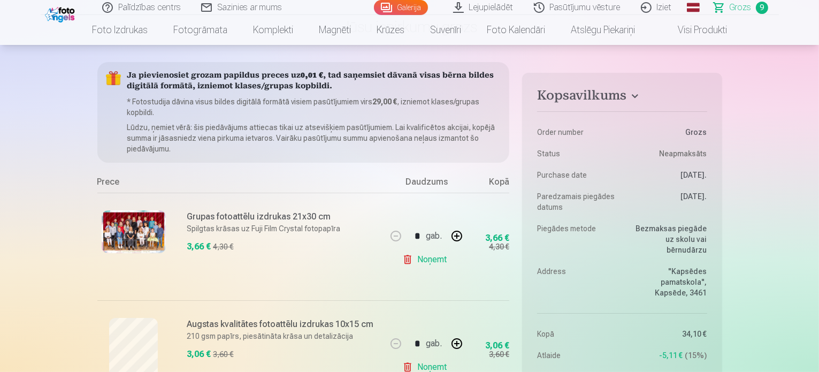
scroll to position [53, 0]
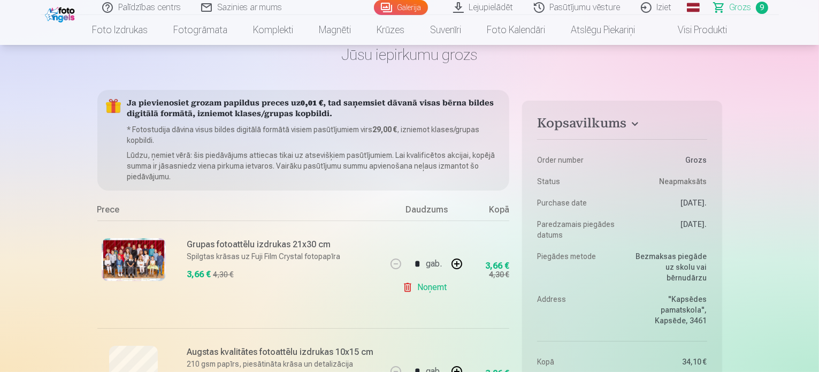
click at [418, 8] on link "Galerija" at bounding box center [401, 7] width 54 height 15
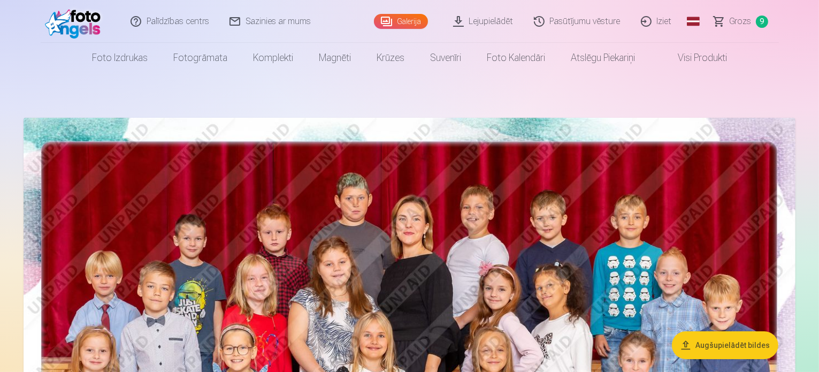
click at [744, 27] on link "Grozs 9" at bounding box center [741, 21] width 75 height 43
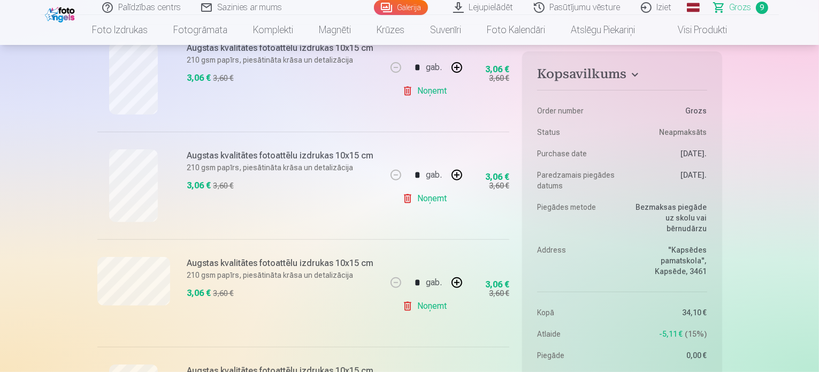
scroll to position [374, 0]
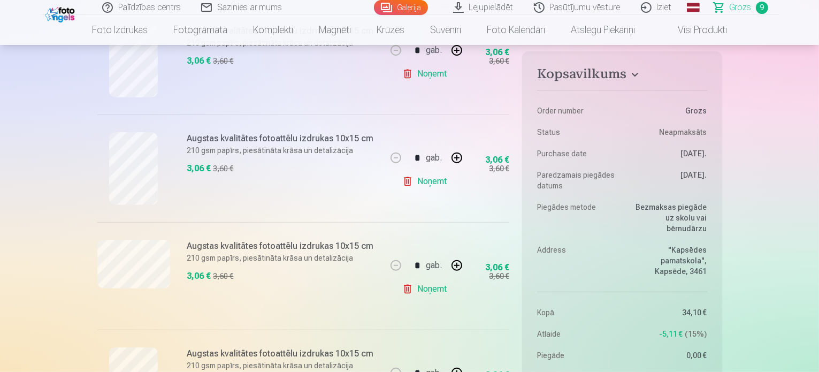
click at [349, 248] on h6 "Augstas kvalitātes fotoattēlu izdrukas 10x15 cm" at bounding box center [283, 246] width 193 height 13
click at [434, 289] on link "Noņemt" at bounding box center [426, 288] width 49 height 21
click at [419, 6] on link "Galerija" at bounding box center [401, 7] width 54 height 15
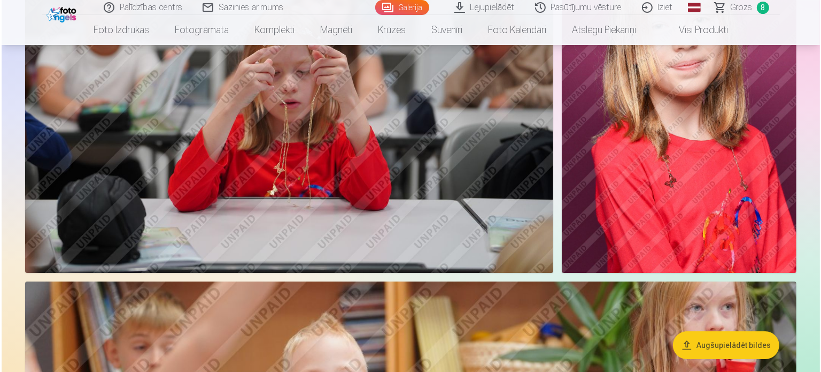
scroll to position [3646, 0]
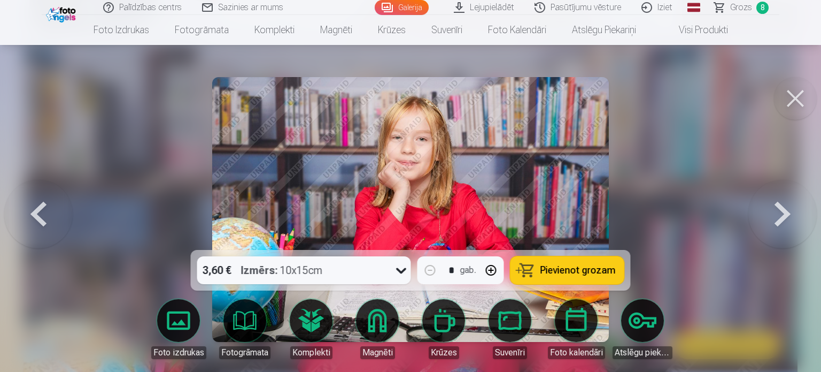
click at [402, 271] on icon at bounding box center [401, 270] width 17 height 17
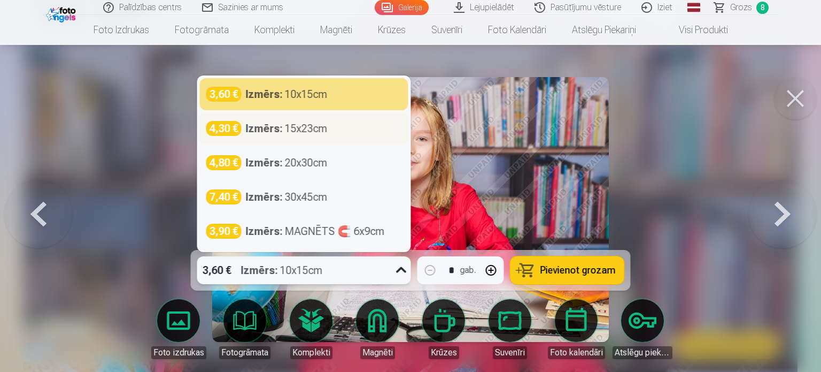
click at [308, 130] on div "Izmērs : 15x23cm" at bounding box center [287, 128] width 82 height 15
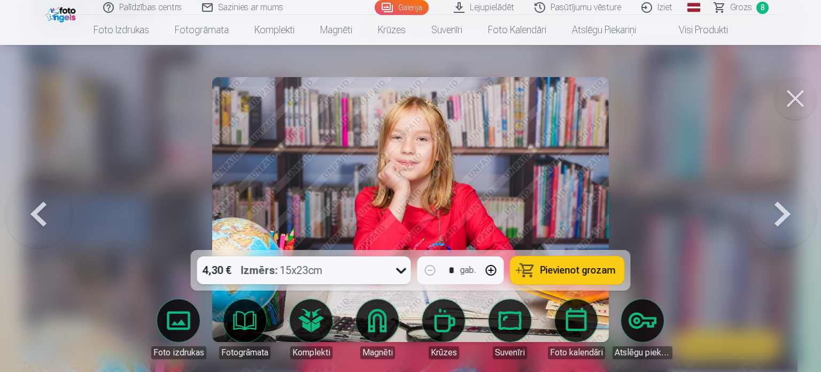
click at [406, 273] on icon at bounding box center [401, 270] width 17 height 17
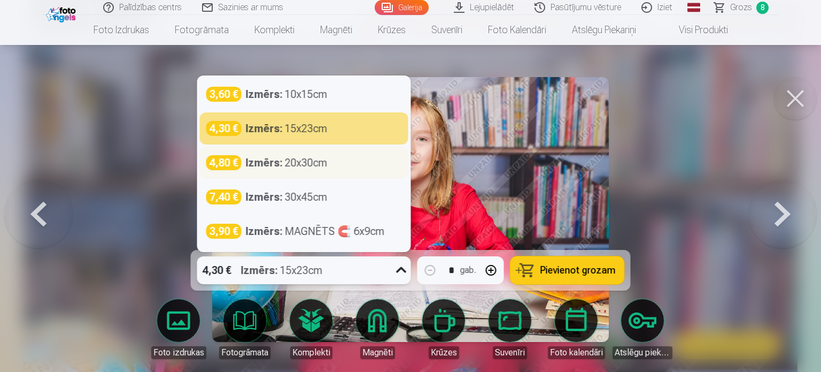
click at [291, 164] on div "Izmērs : 20x30cm" at bounding box center [287, 162] width 82 height 15
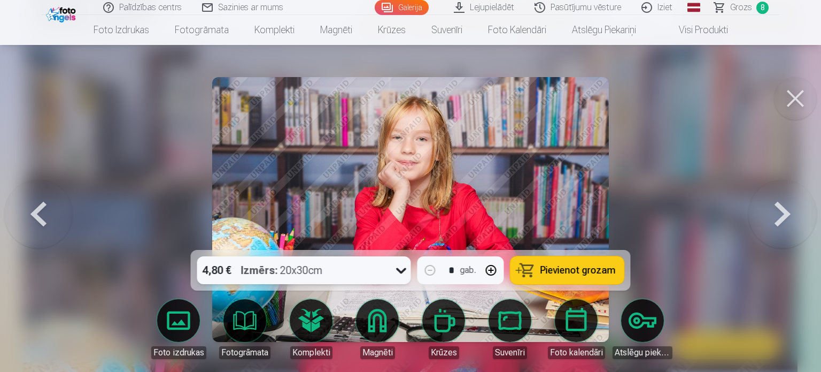
click at [575, 274] on span "Pievienot grozam" at bounding box center [578, 270] width 75 height 10
click at [751, 6] on span "Grozs" at bounding box center [742, 7] width 22 height 13
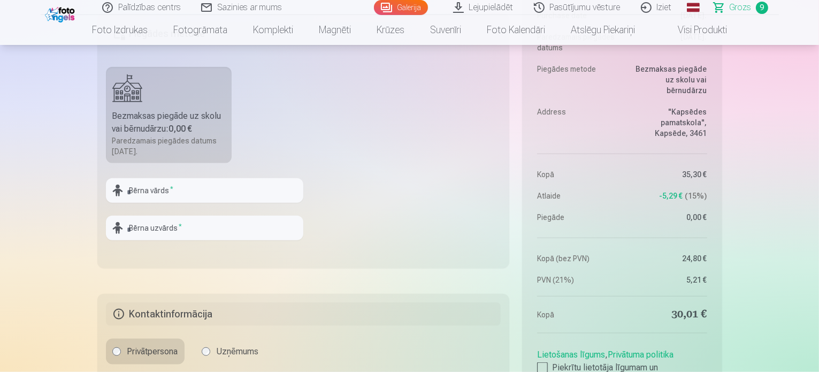
scroll to position [1123, 0]
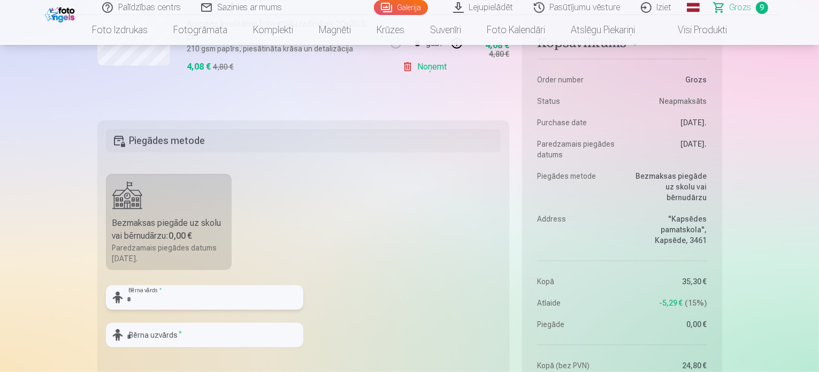
click at [208, 301] on input "text" at bounding box center [204, 297] width 197 height 25
type input "*******"
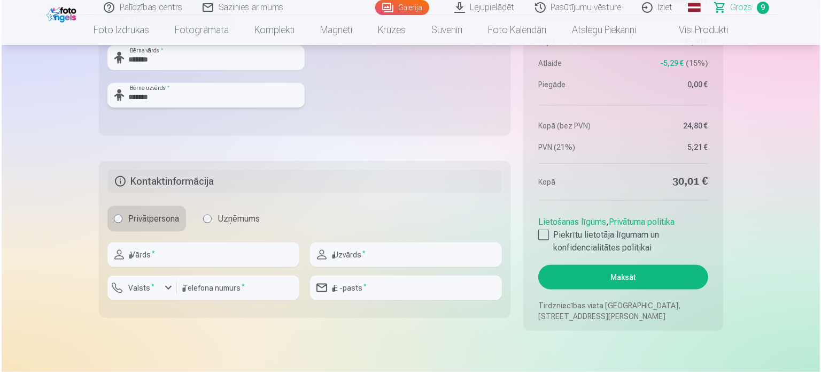
scroll to position [1391, 0]
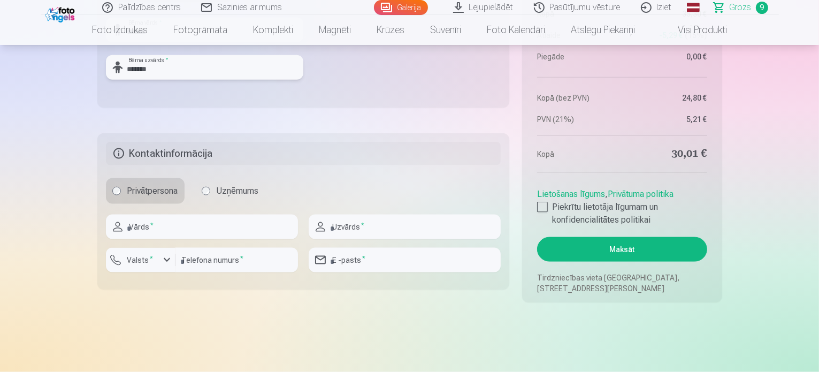
type input "*******"
click at [246, 229] on input "text" at bounding box center [202, 226] width 192 height 25
type input "****"
type input "*********"
type input "********"
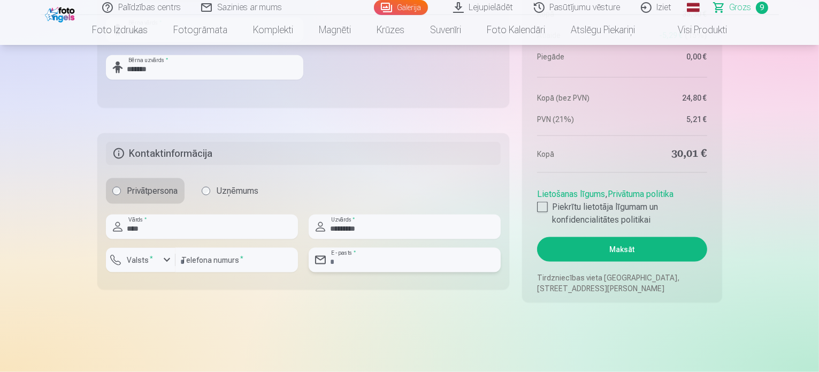
type input "**********"
click at [168, 258] on div "button" at bounding box center [166, 260] width 13 height 13
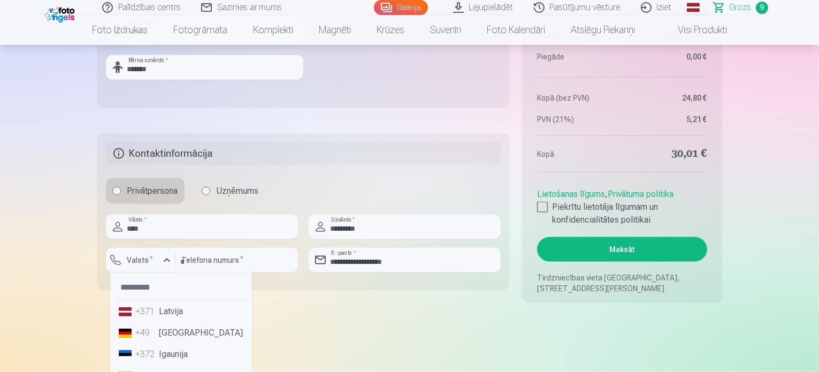
click at [163, 310] on li "+371 Latvija" at bounding box center [180, 311] width 133 height 21
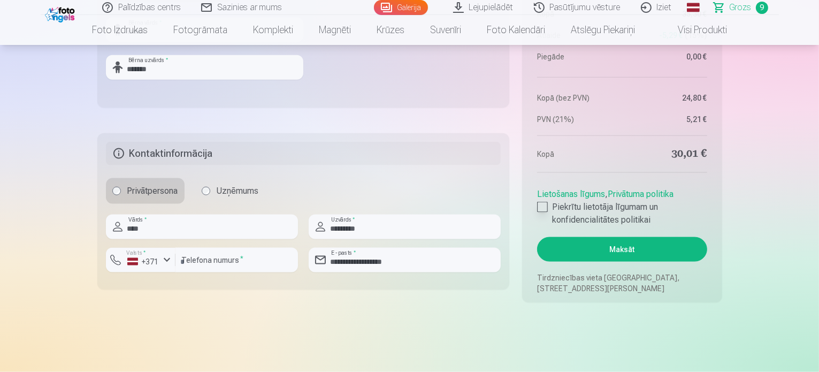
click at [544, 204] on div at bounding box center [542, 207] width 11 height 11
click at [596, 252] on button "Maksāt" at bounding box center [622, 249] width 170 height 25
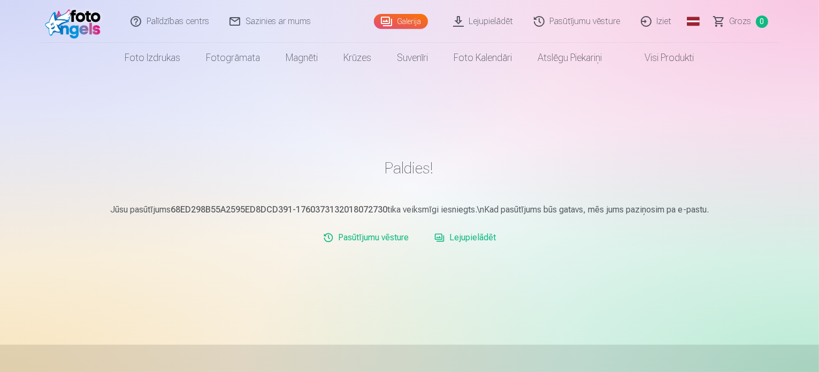
click at [414, 19] on link "Galerija" at bounding box center [401, 21] width 54 height 15
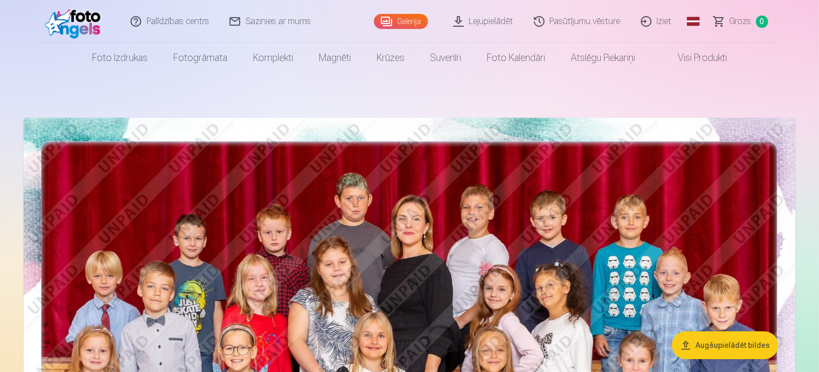
click at [83, 24] on img at bounding box center [76, 21] width 62 height 34
click at [663, 25] on link "Iziet" at bounding box center [656, 21] width 51 height 43
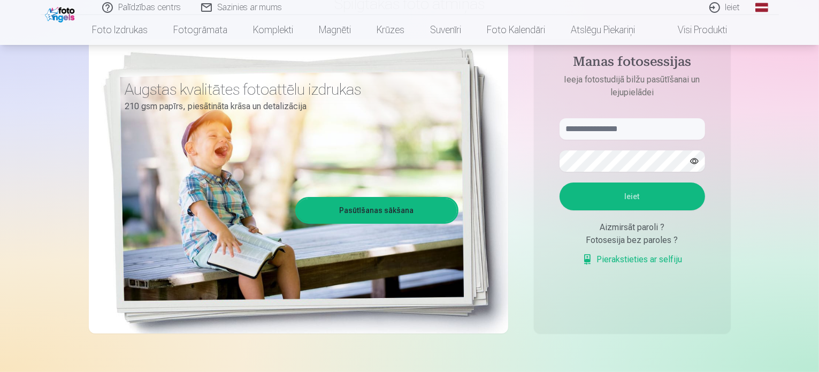
scroll to position [107, 0]
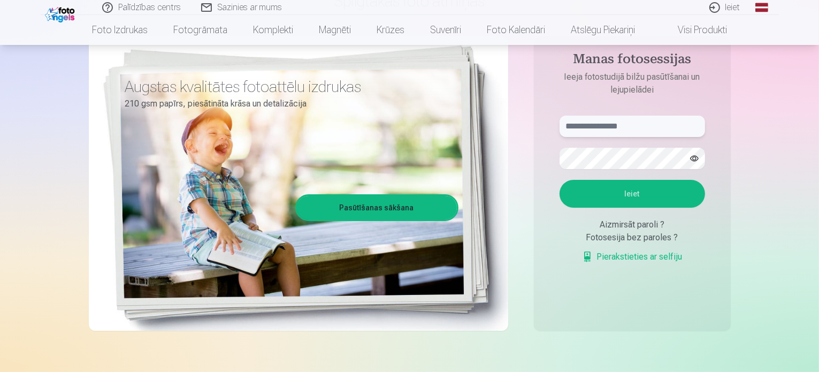
click at [580, 126] on input "text" at bounding box center [631, 126] width 145 height 21
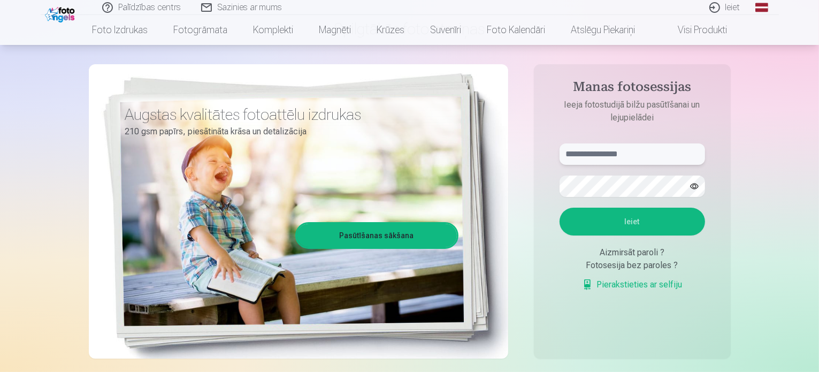
scroll to position [53, 0]
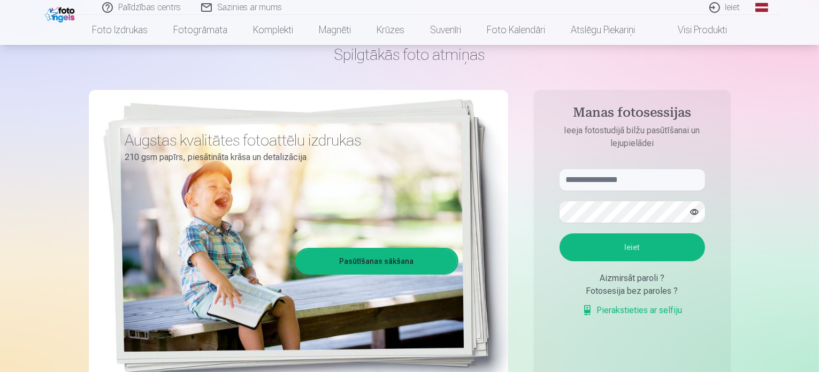
click at [641, 291] on div "Fotosesija bez paroles ?" at bounding box center [631, 291] width 145 height 13
click at [674, 290] on div "Fotosesija bez paroles ?" at bounding box center [631, 291] width 145 height 13
click at [587, 306] on link "Pierakstieties ar selfiju" at bounding box center [632, 310] width 101 height 13
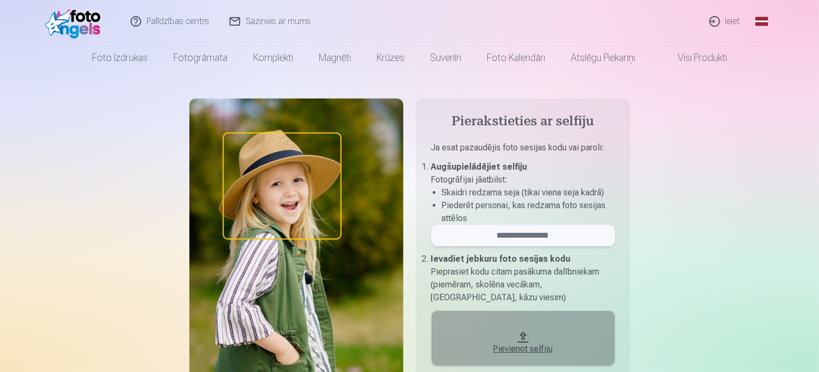
click at [498, 235] on input "email" at bounding box center [523, 235] width 184 height 21
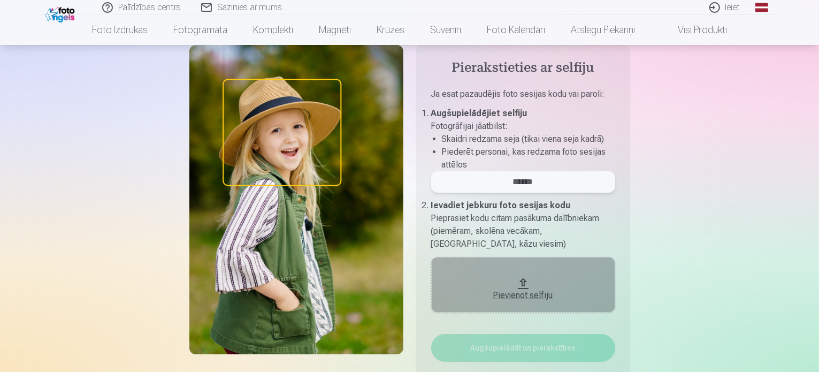
scroll to position [107, 0]
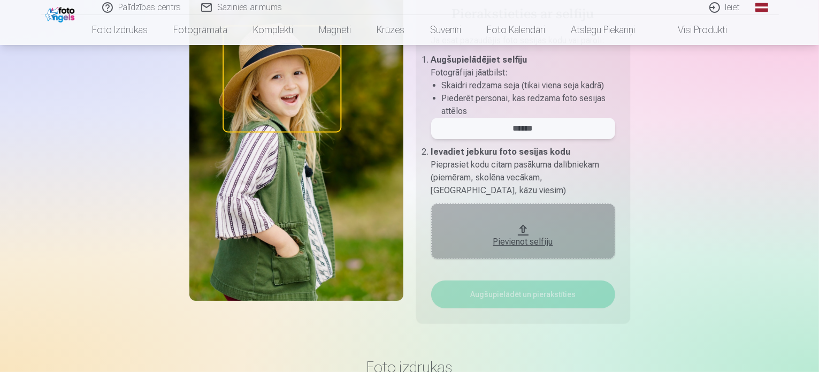
type input "******"
click at [527, 243] on div "Pievienot selfiju" at bounding box center [523, 241] width 163 height 13
click at [525, 243] on div "Pievienot selfiju" at bounding box center [523, 241] width 163 height 13
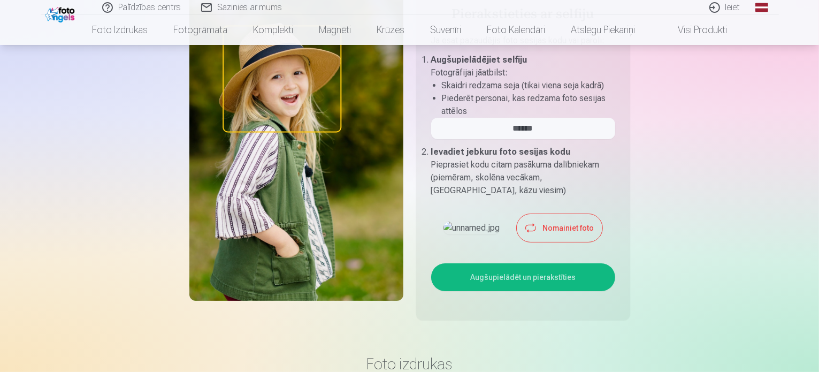
click at [501, 291] on button "Augšupielādēt un pierakstīties" at bounding box center [523, 277] width 184 height 28
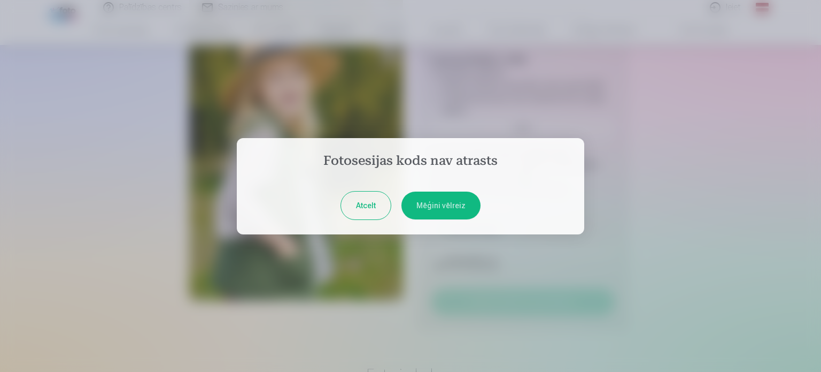
click at [429, 209] on button "Mēģini vēlreiz" at bounding box center [441, 205] width 79 height 28
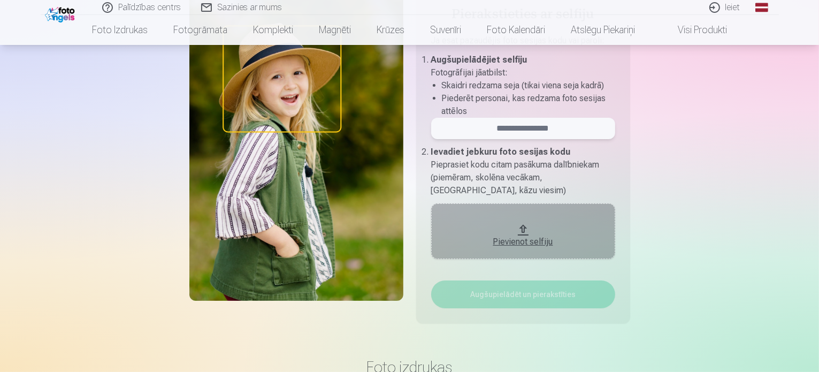
click at [547, 130] on input "email" at bounding box center [523, 128] width 184 height 21
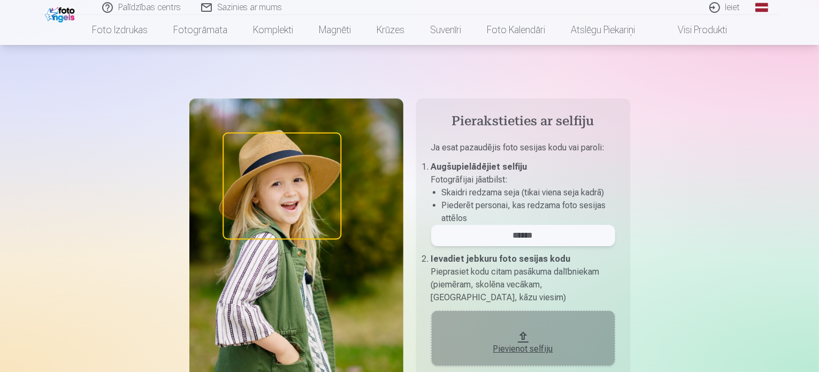
scroll to position [53, 0]
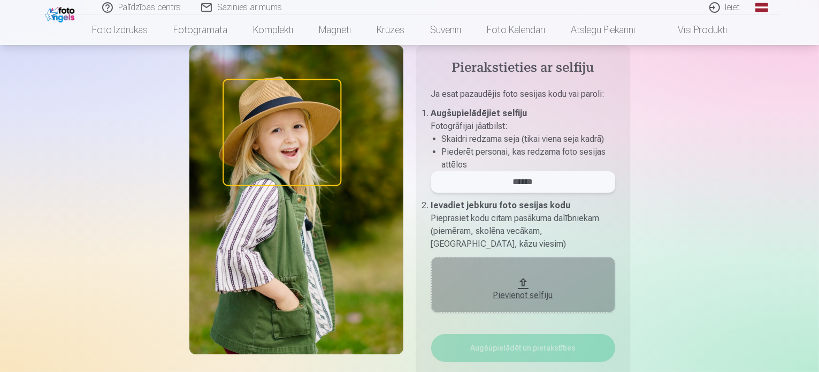
type input "******"
click at [526, 284] on div "Pievienot selfiju" at bounding box center [523, 291] width 163 height 19
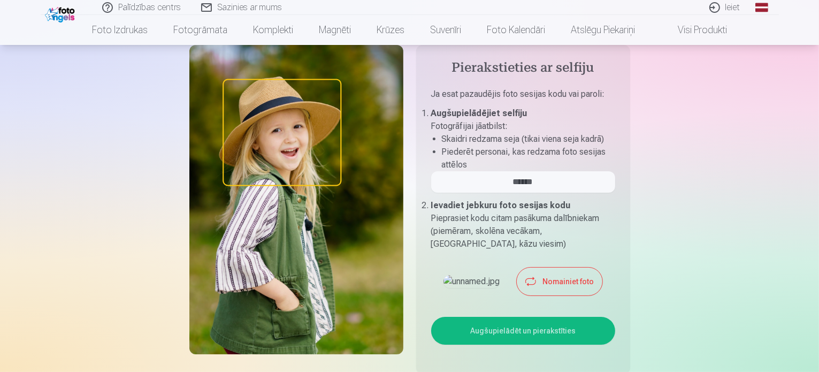
scroll to position [107, 0]
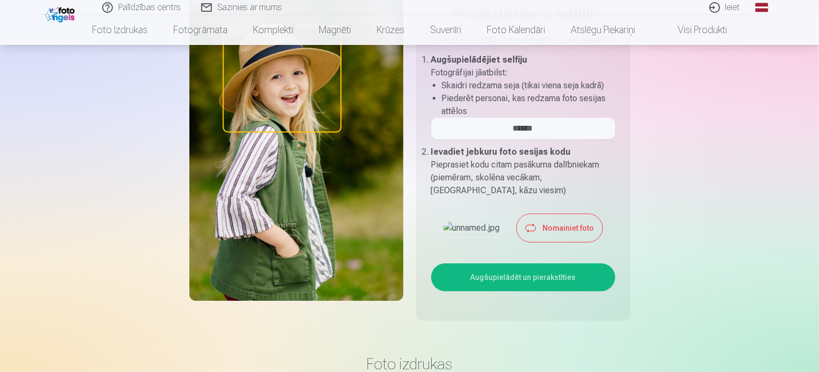
click at [486, 291] on button "Augšupielādēt un pierakstīties" at bounding box center [523, 277] width 184 height 28
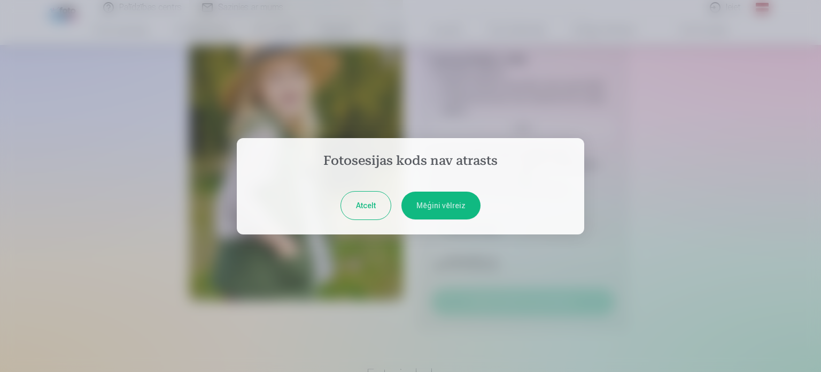
click at [432, 205] on button "Mēģini vēlreiz" at bounding box center [441, 205] width 79 height 28
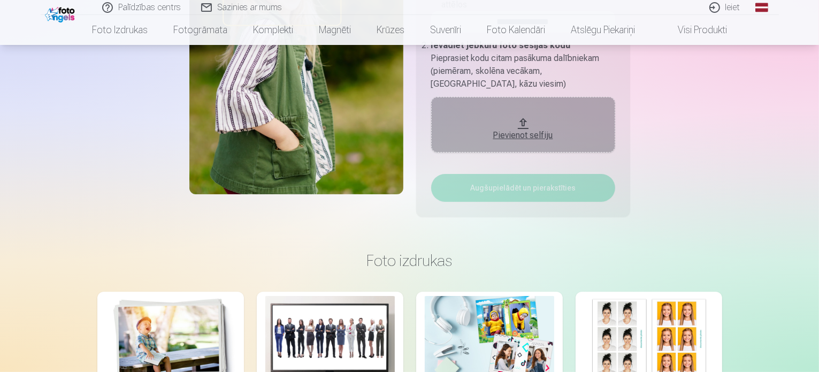
scroll to position [0, 0]
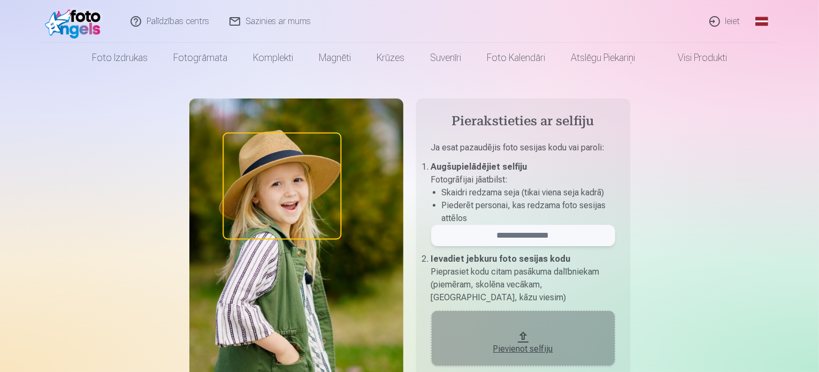
click at [552, 242] on input "email" at bounding box center [523, 235] width 184 height 21
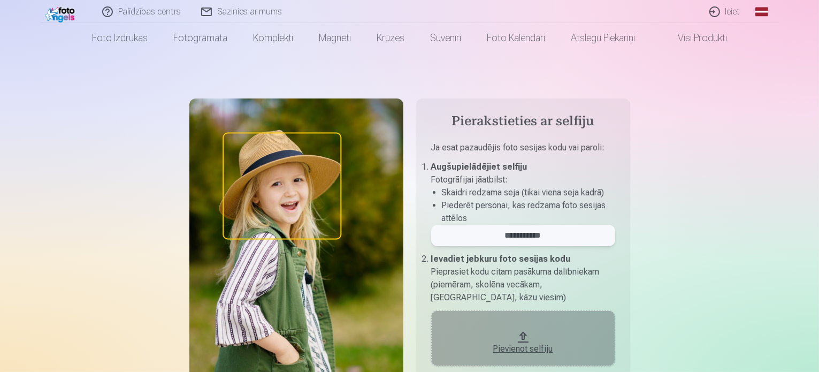
scroll to position [53, 0]
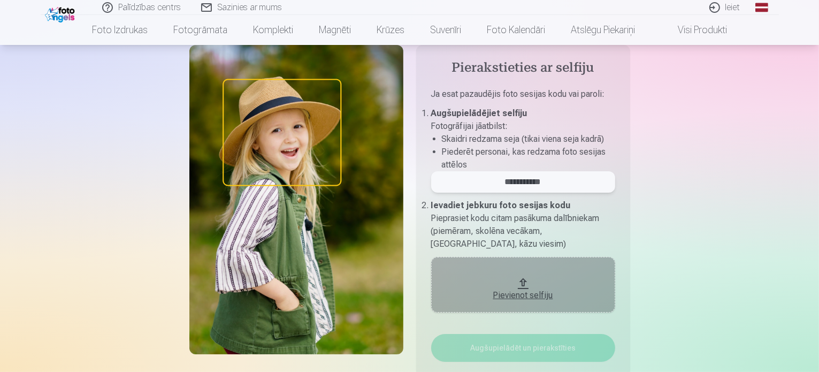
type input "**********"
click at [532, 296] on div "Pievienot selfiju" at bounding box center [523, 295] width 163 height 13
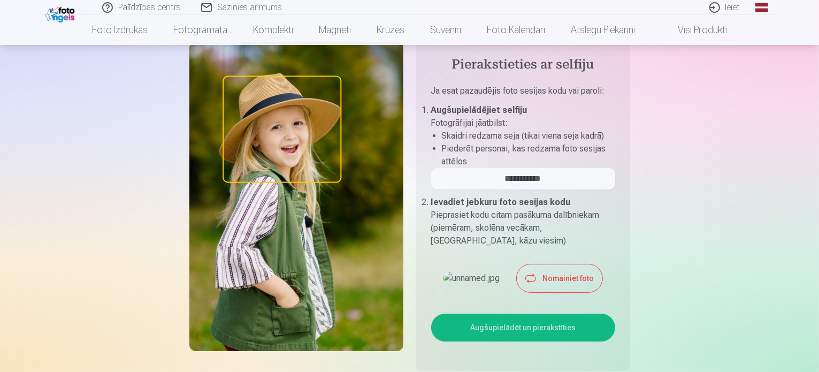
scroll to position [160, 0]
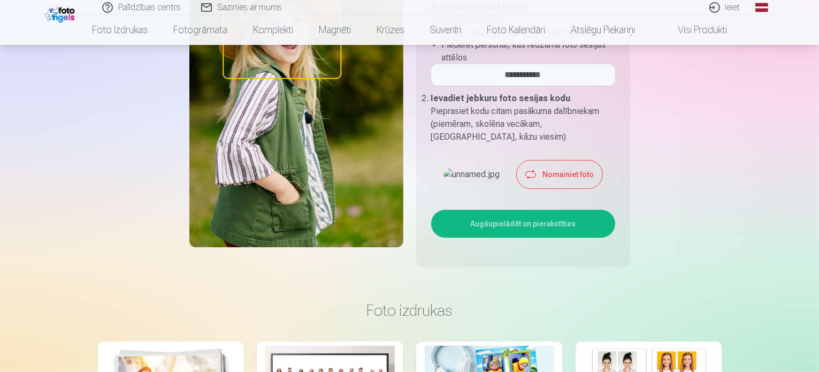
click at [537, 237] on button "Augšupielādēt un pierakstīties" at bounding box center [523, 224] width 184 height 28
